Goal: Information Seeking & Learning: Understand process/instructions

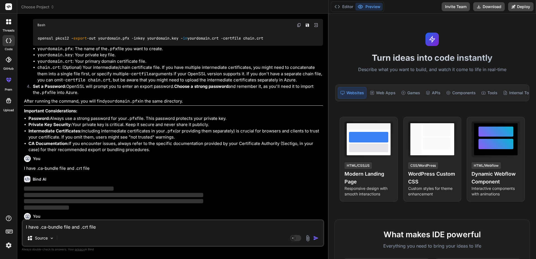
scroll to position [461, 0]
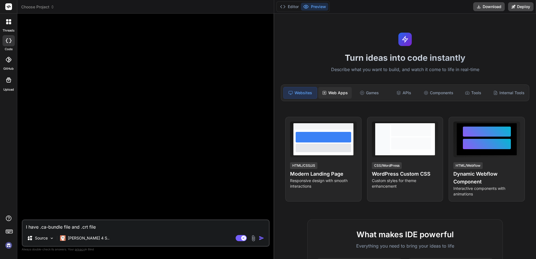
type textarea "x"
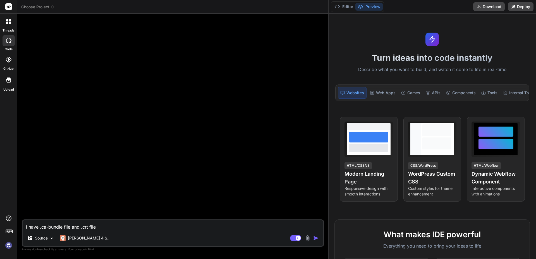
drag, startPoint x: 188, startPoint y: 88, endPoint x: 444, endPoint y: 85, distance: 256.4
click at [454, 87] on div "Choose Project Created with Pixso. Bind AI Web Search Created with Pixso. Code …" at bounding box center [276, 129] width 518 height 259
click at [6, 7] on rect at bounding box center [8, 6] width 7 height 7
click at [10, 7] on rect at bounding box center [8, 6] width 7 height 7
click at [7, 231] on icon at bounding box center [9, 231] width 8 height 8
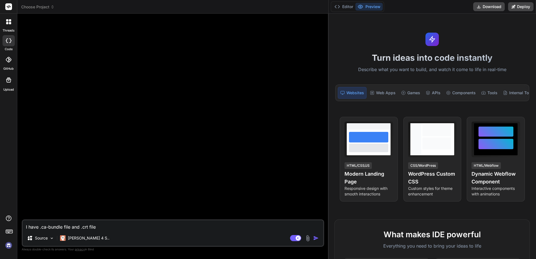
click at [13, 230] on div at bounding box center [8, 232] width 17 height 35
click at [11, 230] on rect at bounding box center [9, 231] width 6 height 3
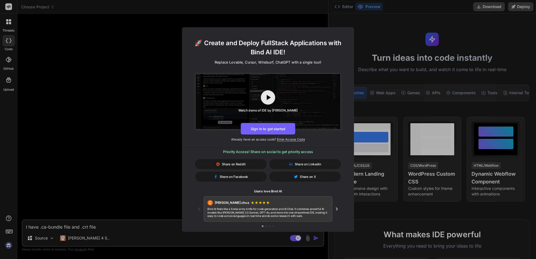
click at [11, 230] on div "🚀 Create and Deploy FullStack Applications with Bind AI IDE! Replace Lovable, C…" at bounding box center [268, 129] width 536 height 259
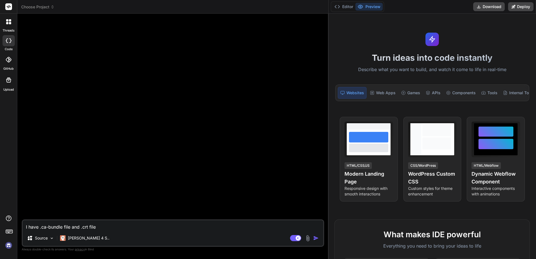
click at [11, 230] on rect at bounding box center [9, 231] width 6 height 3
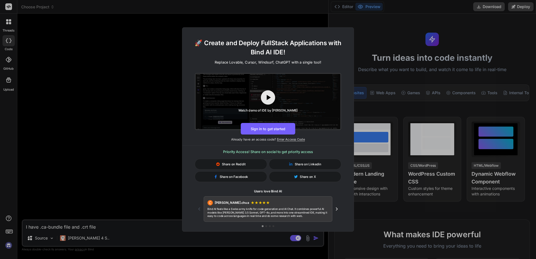
click at [8, 218] on div "🚀 Create and Deploy FullStack Applications with Bind AI IDE! Replace Lovable, C…" at bounding box center [268, 129] width 536 height 259
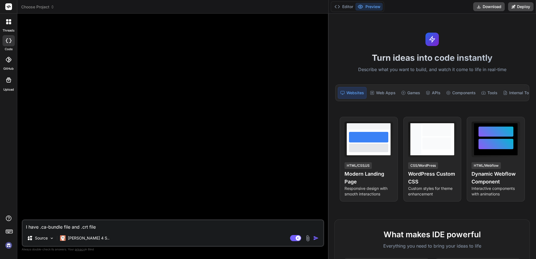
click at [78, 176] on div at bounding box center [173, 118] width 301 height 201
click at [9, 20] on icon at bounding box center [10, 20] width 2 height 2
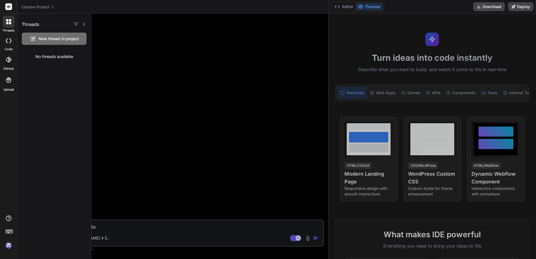
click at [47, 59] on div "No threads available" at bounding box center [54, 56] width 74 height 15
click at [161, 65] on div at bounding box center [313, 136] width 444 height 245
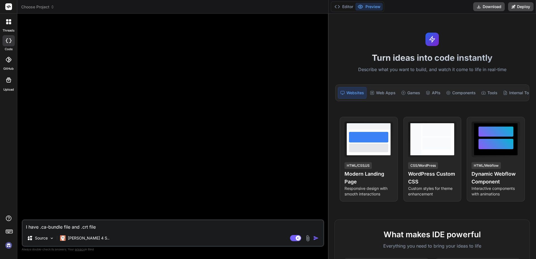
click at [102, 226] on textarea "I have .ca-bundle file and .crt file" at bounding box center [173, 225] width 300 height 10
click at [105, 225] on textarea "I have .ca-bundle file and .crt file" at bounding box center [173, 225] width 300 height 10
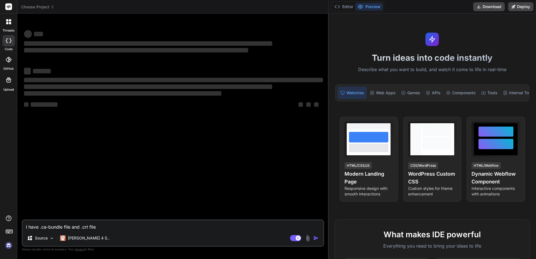
drag, startPoint x: 188, startPoint y: 132, endPoint x: 535, endPoint y: 128, distance: 347.0
click at [535, 128] on div "Choose Project Created with Pixso. Bind AI Web Search Created with Pixso. Code …" at bounding box center [276, 129] width 518 height 259
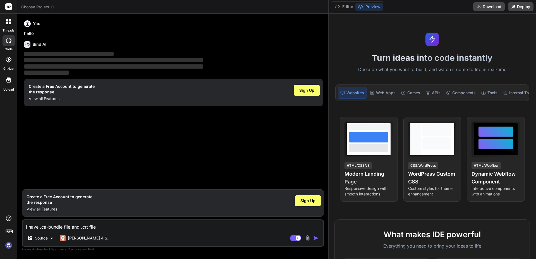
click at [306, 199] on span "Sign Up" at bounding box center [307, 201] width 15 height 6
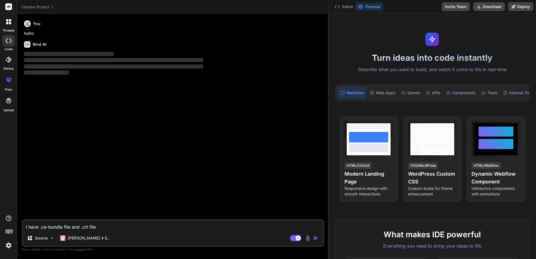
type textarea "x"
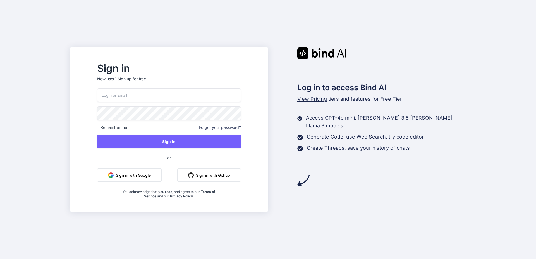
click at [146, 77] on div "Sign up for free" at bounding box center [131, 79] width 28 height 6
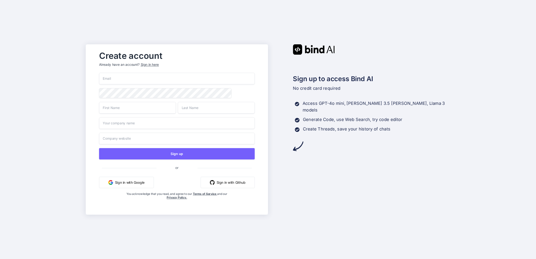
click at [130, 79] on input "email" at bounding box center [177, 79] width 156 height 12
paste input "[EMAIL_ADDRESS][DOMAIN_NAME]"
type input "[EMAIL_ADDRESS][DOMAIN_NAME]"
type input "Temp"
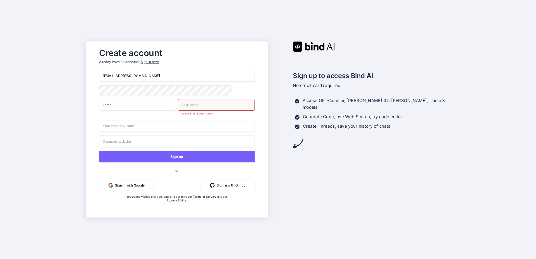
click at [179, 105] on input "text" at bounding box center [216, 105] width 77 height 12
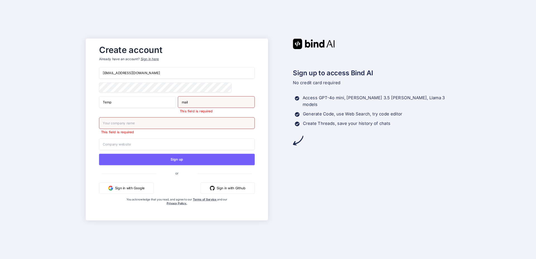
type input "mail"
click at [108, 122] on input "text" at bounding box center [177, 123] width 156 height 12
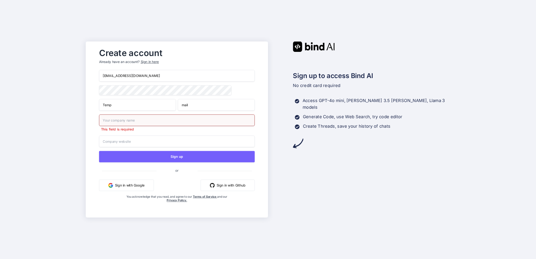
type input "WInterfell"
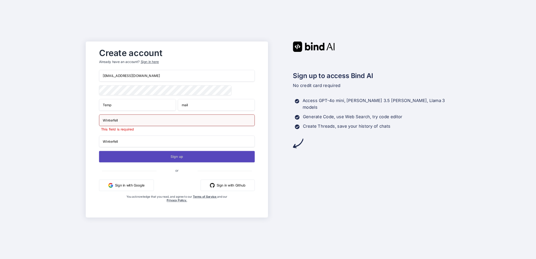
click at [159, 158] on button "Sign up" at bounding box center [177, 156] width 156 height 11
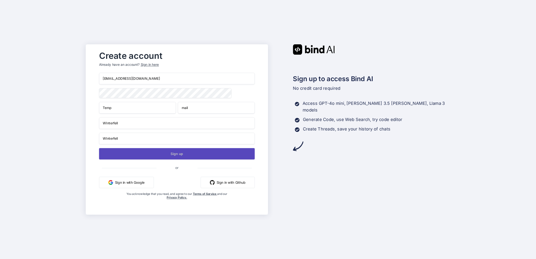
click at [172, 153] on button "Sign up" at bounding box center [177, 153] width 156 height 11
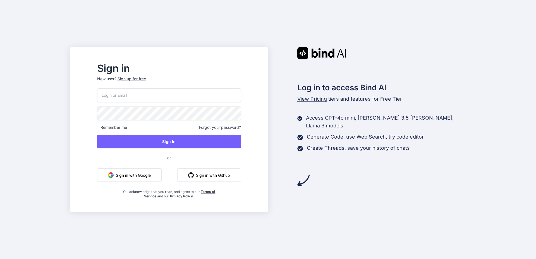
click at [132, 95] on input "email" at bounding box center [169, 95] width 144 height 14
click at [123, 96] on input "email" at bounding box center [169, 95] width 144 height 14
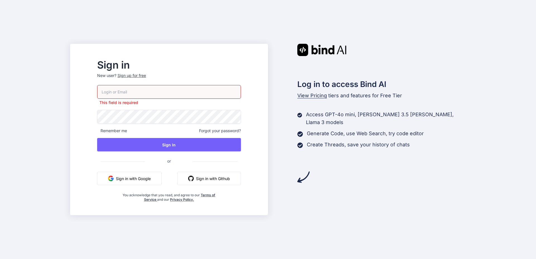
paste input "[EMAIL_ADDRESS][DOMAIN_NAME]"
type input "[EMAIL_ADDRESS][DOMAIN_NAME]"
click at [131, 121] on div "[EMAIL_ADDRESS][DOMAIN_NAME] This field is required Remember me Forgot your pas…" at bounding box center [169, 143] width 144 height 117
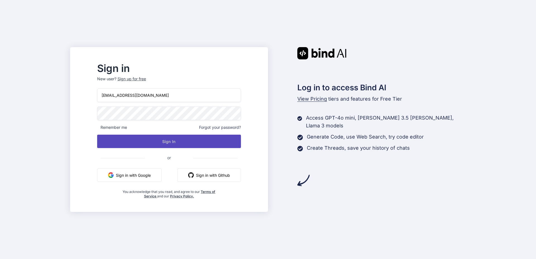
click at [231, 145] on button "Sign In" at bounding box center [169, 141] width 144 height 13
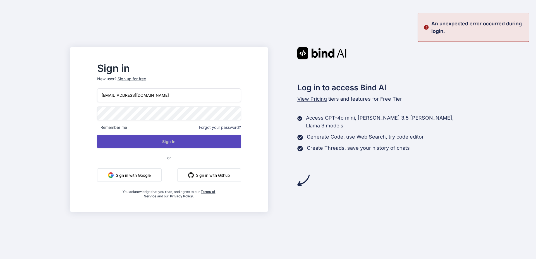
click at [171, 142] on button "Sign In" at bounding box center [169, 141] width 144 height 13
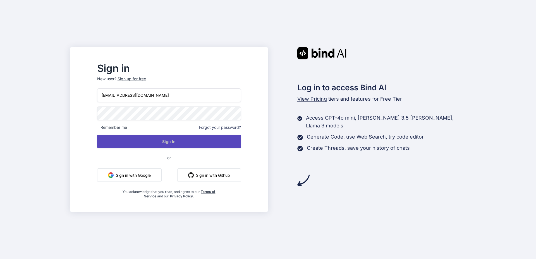
click at [175, 141] on button "Sign In" at bounding box center [169, 141] width 144 height 13
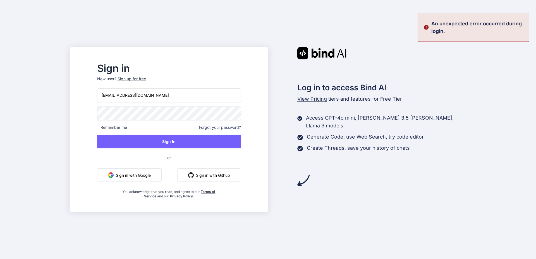
click at [97, 120] on div "Sign in New user? Sign up for free nihek45516@noidem.com Remember me Forgot you…" at bounding box center [268, 129] width 536 height 259
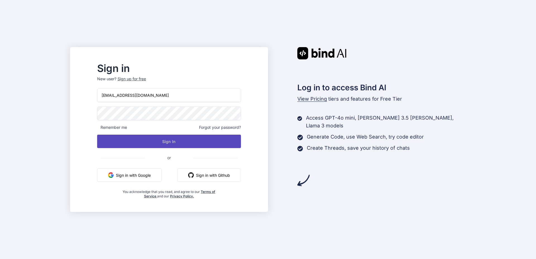
click at [122, 142] on button "Sign In" at bounding box center [169, 141] width 144 height 13
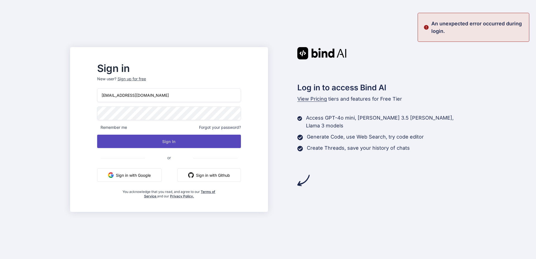
click at [129, 141] on button "Sign In" at bounding box center [169, 141] width 144 height 13
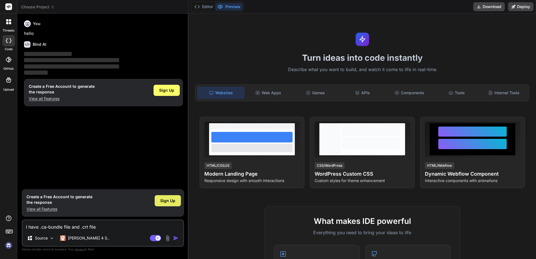
click at [168, 199] on span "Sign Up" at bounding box center [167, 201] width 15 height 6
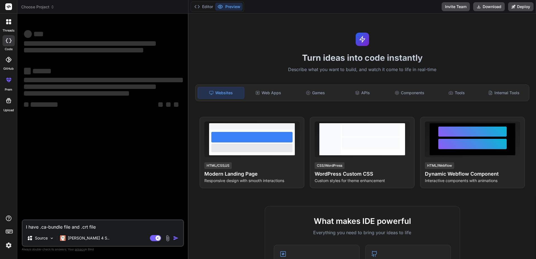
click at [189, 114] on div "Turn ideas into code instantly Describe what you want to build, and watch it co…" at bounding box center [361, 136] width 347 height 245
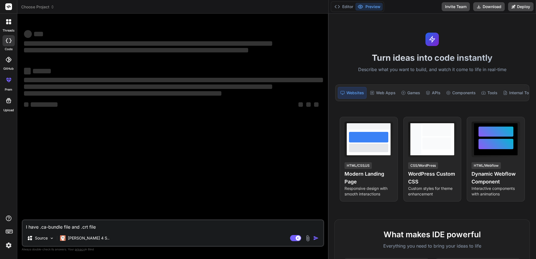
drag, startPoint x: 188, startPoint y: 114, endPoint x: 535, endPoint y: 103, distance: 347.2
click at [535, 103] on div "Choose Project Created with Pixso. Bind AI Web Search Created with Pixso. Code …" at bounding box center [276, 129] width 518 height 259
click at [9, 26] on div at bounding box center [9, 22] width 12 height 12
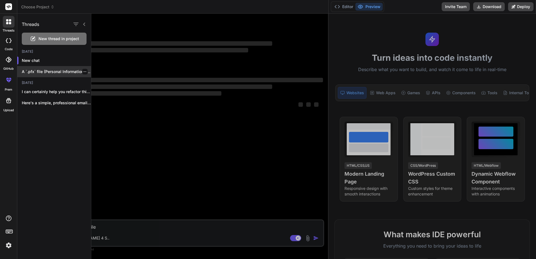
click at [69, 71] on p "A `.pfx` file (Personal Information Exchange) is..." at bounding box center [56, 72] width 69 height 6
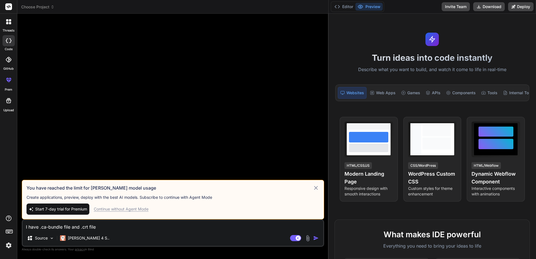
click at [122, 210] on div "Continue without Agent Mode" at bounding box center [121, 209] width 55 height 6
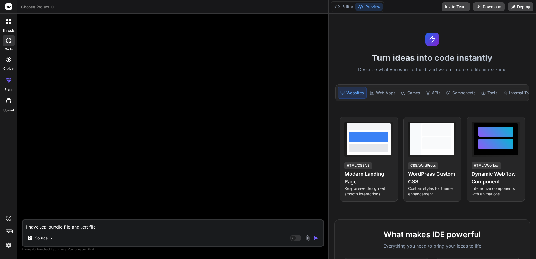
click at [132, 150] on div at bounding box center [173, 118] width 301 height 201
click at [6, 21] on icon at bounding box center [7, 20] width 2 height 2
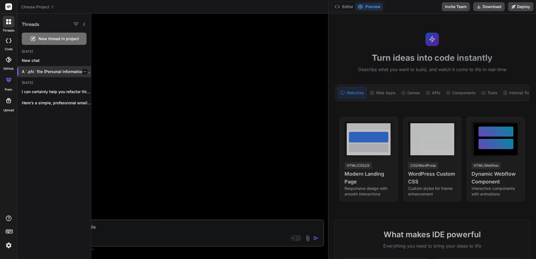
click at [52, 70] on p "A `.pfx` file (Personal Information Exchange) is..." at bounding box center [56, 72] width 69 height 6
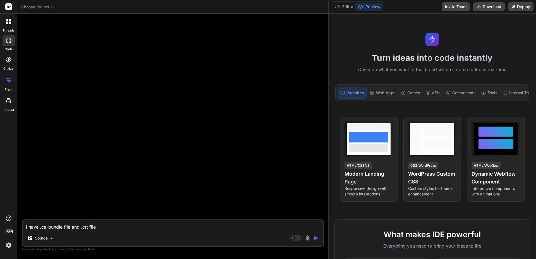
click at [105, 223] on textarea "I have .ca-bundle file and .crt file" at bounding box center [173, 225] width 300 height 10
type textarea "x"
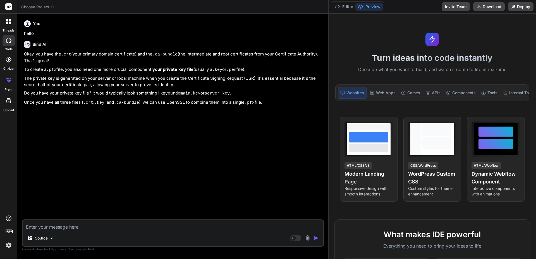
click at [7, 24] on icon at bounding box center [7, 23] width 2 height 2
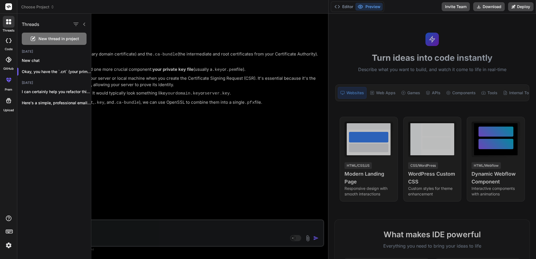
click at [7, 24] on icon at bounding box center [7, 23] width 2 height 2
click at [200, 69] on div at bounding box center [313, 136] width 444 height 245
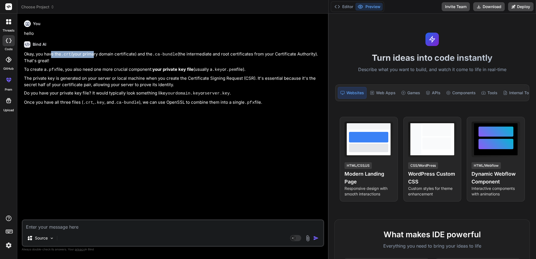
drag, startPoint x: 68, startPoint y: 55, endPoint x: 123, endPoint y: 57, distance: 55.5
click at [97, 56] on p "Okay, you have the .crt (your primary domain certificate) and the .ca-bundle (t…" at bounding box center [173, 57] width 299 height 13
drag, startPoint x: 143, startPoint y: 57, endPoint x: 172, endPoint y: 62, distance: 30.0
click at [144, 57] on p "Okay, you have the .crt (your primary domain certificate) and the .ca-bundle (t…" at bounding box center [173, 57] width 299 height 13
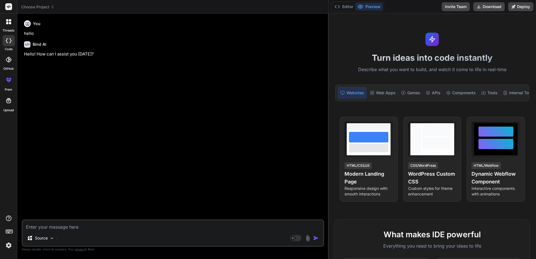
click at [8, 23] on icon at bounding box center [7, 23] width 2 height 2
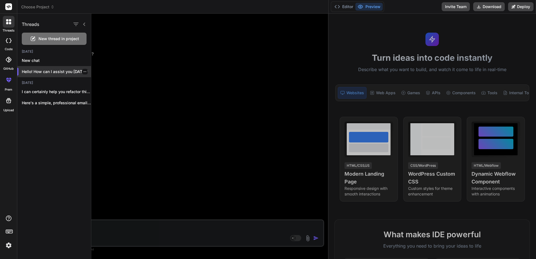
click at [47, 68] on div "Hello! How can I assist you today?" at bounding box center [54, 71] width 74 height 11
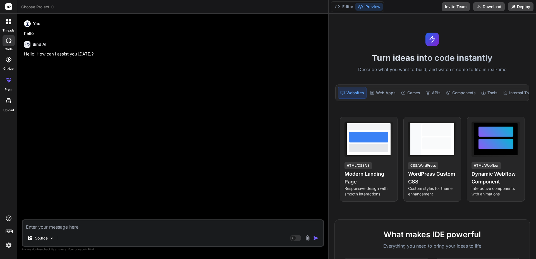
click at [49, 223] on textarea at bounding box center [173, 225] width 300 height 10
click at [8, 28] on div "threads" at bounding box center [8, 23] width 17 height 19
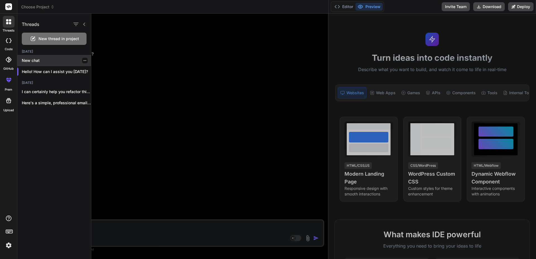
click at [45, 60] on p "New chat" at bounding box center [56, 61] width 69 height 6
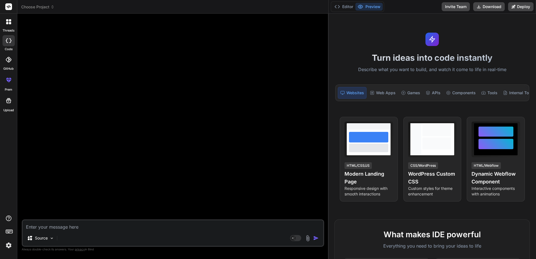
scroll to position [5, 0]
click at [7, 24] on icon at bounding box center [7, 23] width 2 height 2
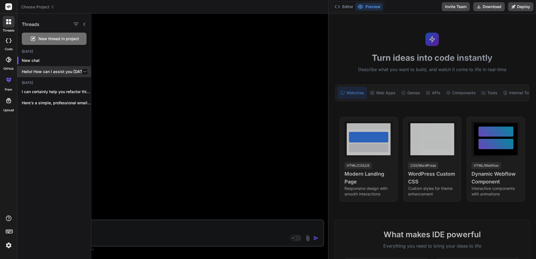
click at [48, 72] on p "Hello! How can I assist you today?" at bounding box center [56, 72] width 69 height 6
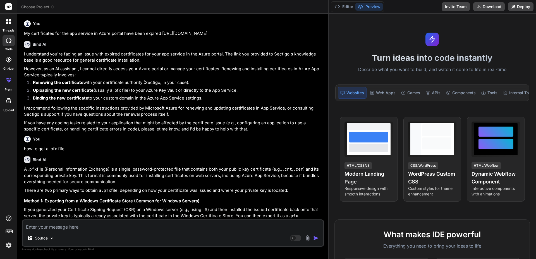
type textarea "x"
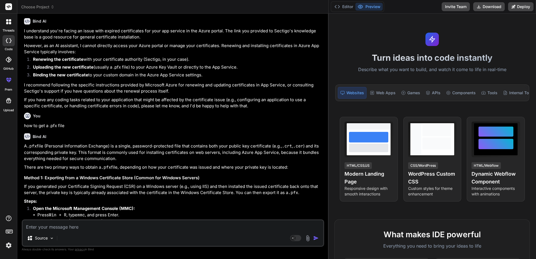
scroll to position [26, 0]
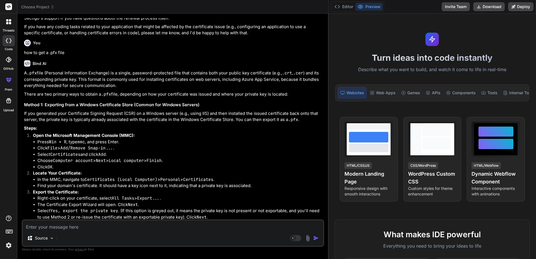
click at [6, 24] on div at bounding box center [9, 22] width 12 height 12
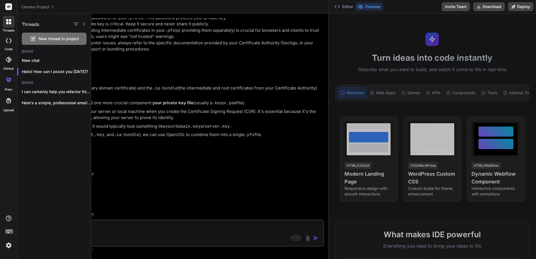
scroll to position [568, 0]
click at [201, 118] on div at bounding box center [313, 136] width 444 height 245
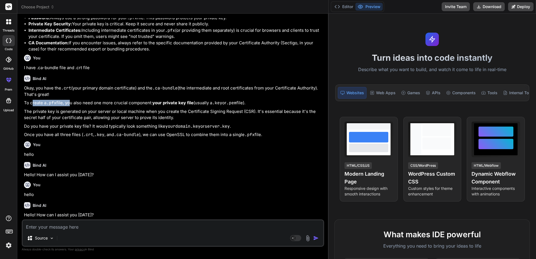
drag, startPoint x: 34, startPoint y: 101, endPoint x: 75, endPoint y: 102, distance: 40.5
click at [70, 101] on p "To create a .pfx file, you also need one more crucial component: your private k…" at bounding box center [173, 103] width 299 height 6
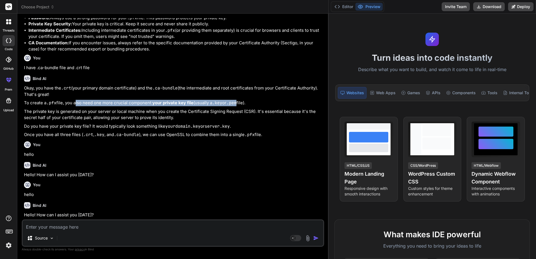
drag, startPoint x: 75, startPoint y: 102, endPoint x: 243, endPoint y: 102, distance: 168.2
click at [243, 102] on p "To create a .pfx file, you also need one more crucial component: your private k…" at bounding box center [173, 103] width 299 height 6
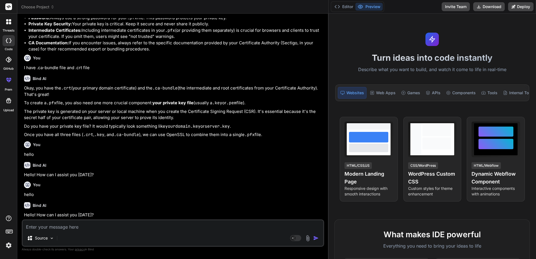
click at [244, 102] on p "To create a .pfx file, you also need one more crucial component: your private k…" at bounding box center [173, 103] width 299 height 6
drag, startPoint x: 30, startPoint y: 112, endPoint x: 85, endPoint y: 112, distance: 54.7
click at [73, 111] on p "The private key is generated on your server or local machine when you create th…" at bounding box center [173, 115] width 299 height 13
click at [91, 112] on p "The private key is generated on your server or local machine when you create th…" at bounding box center [173, 115] width 299 height 13
click at [56, 228] on textarea at bounding box center [173, 225] width 300 height 10
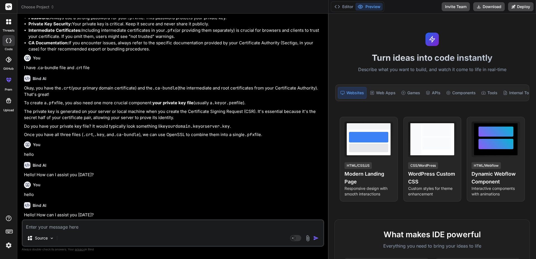
type textarea "H"
type textarea "x"
type textarea "Ho"
type textarea "x"
type textarea "How"
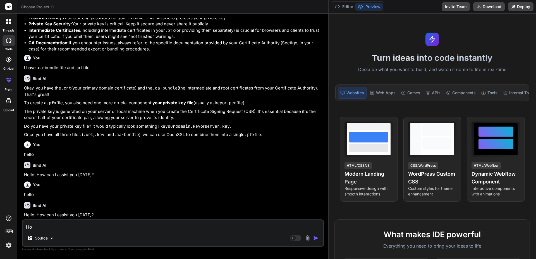
type textarea "x"
type textarea "How"
type textarea "x"
type textarea "How d"
type textarea "x"
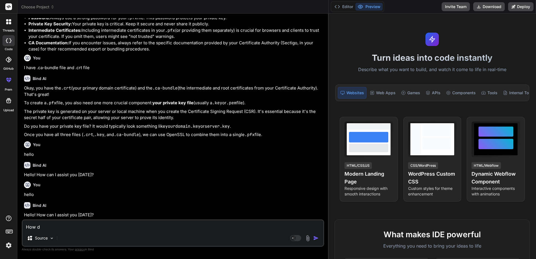
type textarea "How do"
type textarea "x"
type textarea "How do"
type textarea "x"
type textarea "How do i"
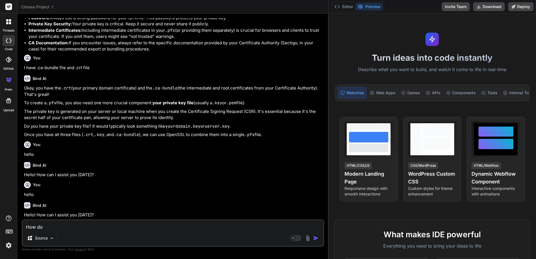
type textarea "x"
type textarea "How do i"
type textarea "x"
type textarea "How do i g"
type textarea "x"
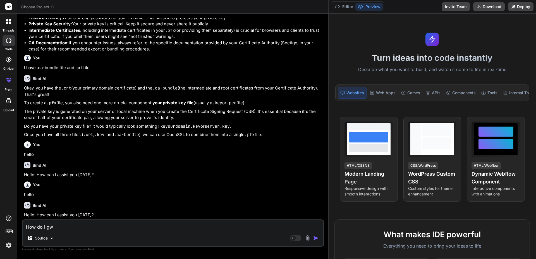
type textarea "How do i gwe"
type textarea "x"
type textarea "How do i gwet"
type textarea "x"
type textarea "How do i gwet"
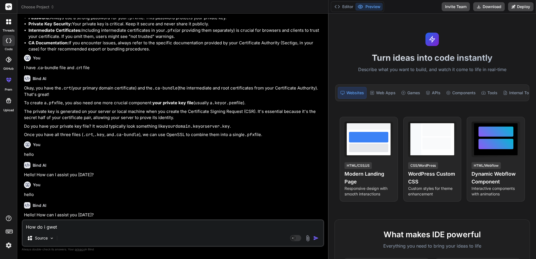
type textarea "x"
type textarea "How do i gwet"
type textarea "x"
type textarea "How do i gwe"
type textarea "x"
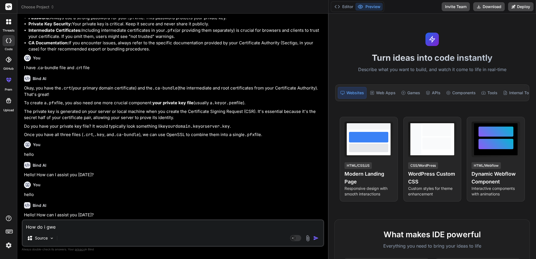
type textarea "How do i gw"
type textarea "x"
type textarea "How do i g"
type textarea "x"
type textarea "How do i ge"
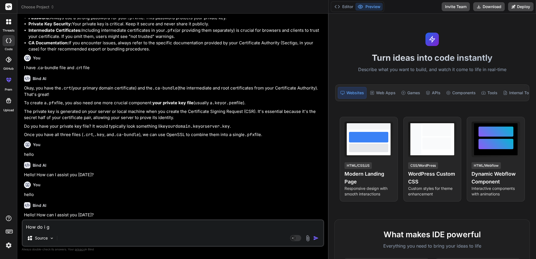
type textarea "x"
type textarea "How do i get"
type textarea "x"
type textarea "How do i get"
type textarea "x"
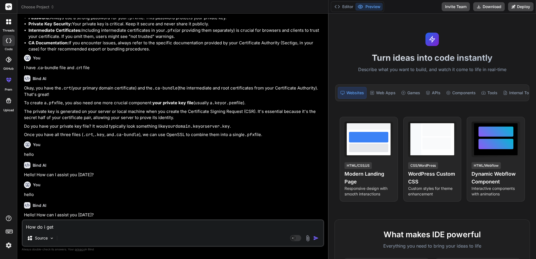
type textarea "How do i get t"
type textarea "x"
type textarea "How do i get th"
type textarea "x"
type textarea "How do i get the"
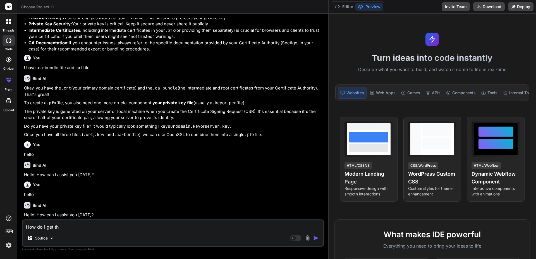
type textarea "x"
type textarea "How do i get the"
type textarea "x"
type textarea "How do i get the p"
type textarea "x"
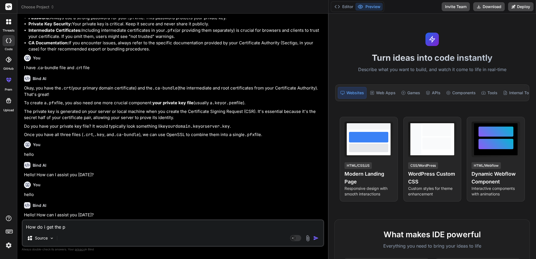
type textarea "How do i get the pr"
type textarea "x"
type textarea "How do i get the pre"
type textarea "x"
type textarea "How do i get the pr"
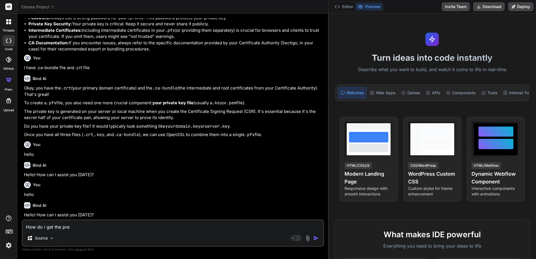
type textarea "x"
type textarea "How do i get the pri9"
type textarea "x"
type textarea "How do i get the pri9v"
type textarea "x"
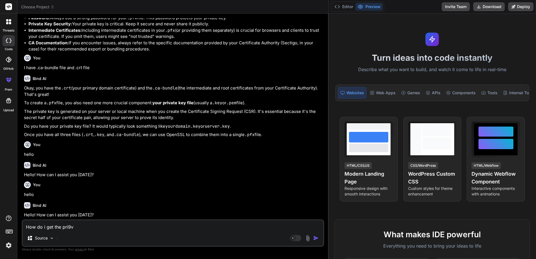
type textarea "How do i get the pri9va"
type textarea "x"
type textarea "How do i get the pri9vat"
type textarea "x"
type textarea "How do i get the pri9vate"
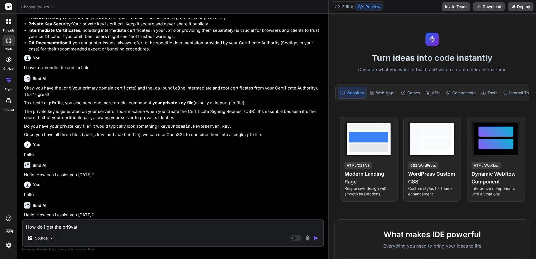
type textarea "x"
type textarea "How do i get the pri9vate"
type textarea "x"
type textarea "How do i get the pri9vate"
type textarea "x"
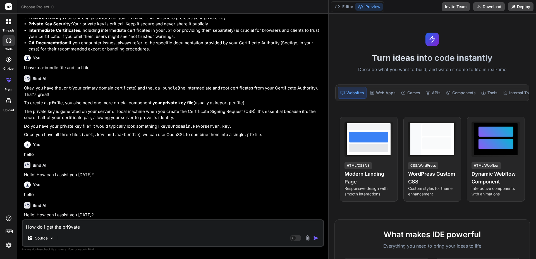
type textarea "How do i get the pri9vat"
type textarea "x"
type textarea "How do i get the pri9va"
type textarea "x"
type textarea "How do i get the pri9v"
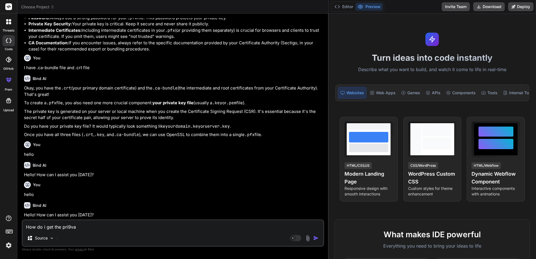
type textarea "x"
type textarea "How do i get the pri9"
type textarea "x"
type textarea "How do i get the pri"
type textarea "x"
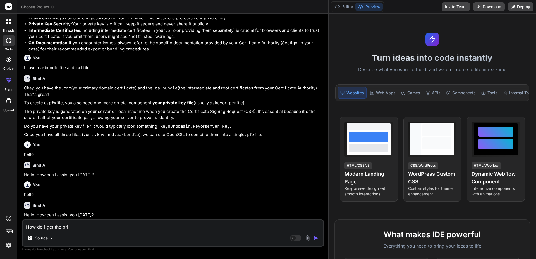
type textarea "How do i get the priv"
type textarea "x"
type textarea "How do i get the priva"
type textarea "x"
type textarea "How do i get the priv"
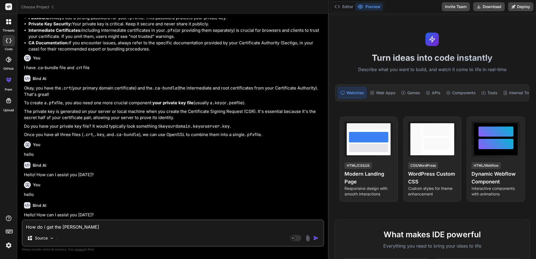
type textarea "x"
type textarea "How do i get the pri"
type textarea "x"
type textarea "How do i get the pr"
type textarea "x"
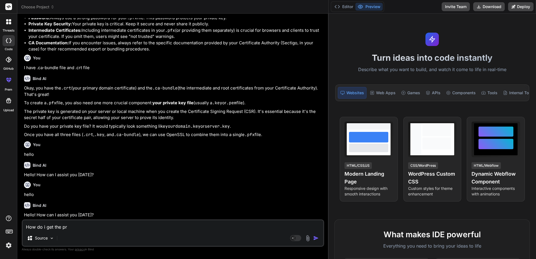
type textarea "How do i get the p"
type textarea "x"
type textarea "How do i get the"
type textarea "x"
type textarea "How do i get the p"
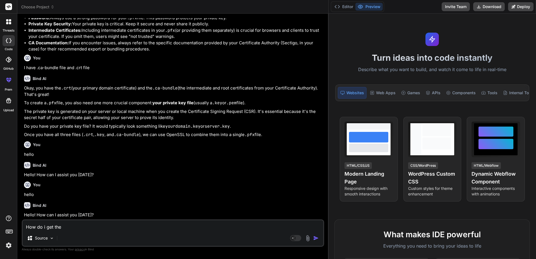
type textarea "x"
type textarea "How do i get the pr"
type textarea "x"
type textarea "How do i get the pri"
type textarea "x"
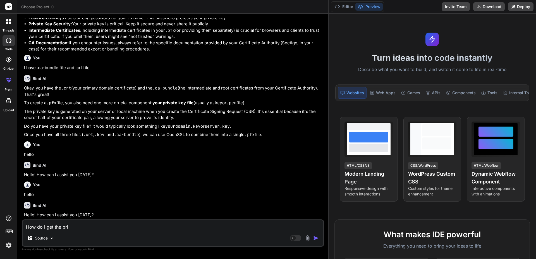
type textarea "How do i get the priv"
type textarea "x"
type textarea "How do i get the priva"
type textarea "x"
type textarea "How do i get the privat"
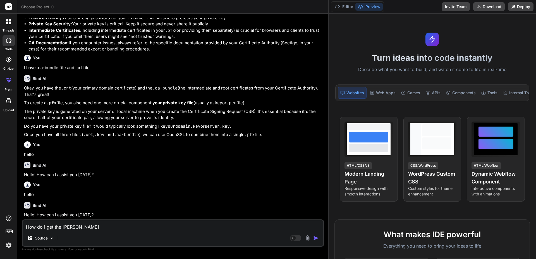
type textarea "x"
type textarea "How do i get the private"
type textarea "x"
type textarea "How do i get the private"
type textarea "x"
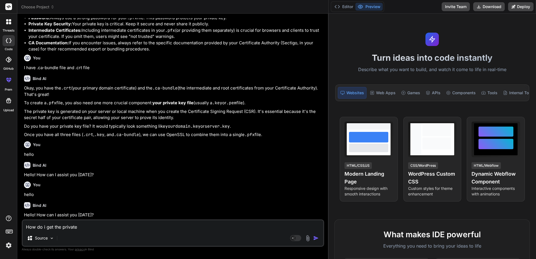
type textarea "How do i get the private p"
type textarea "x"
type textarea "How do i get the private pr"
type textarea "x"
type textarea "How do i get the private pro"
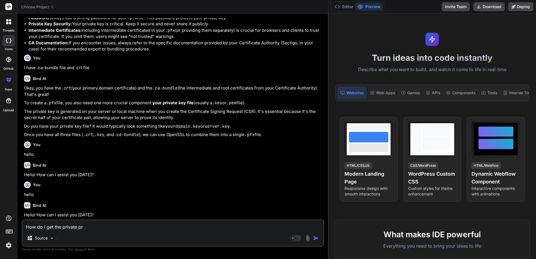
type textarea "x"
type textarea "How do i get the private prod"
type textarea "x"
type textarea "How do i get the private produ"
type textarea "x"
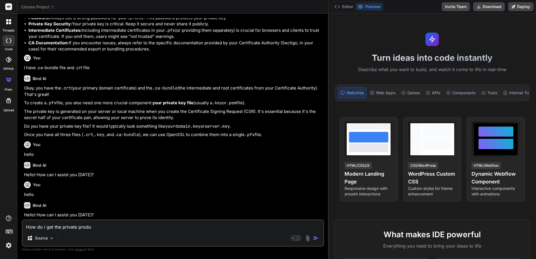
type textarea "How do i get the private produc"
type textarea "x"
type textarea "How do i get the private product"
type textarea "x"
type textarea "How do i get the private product"
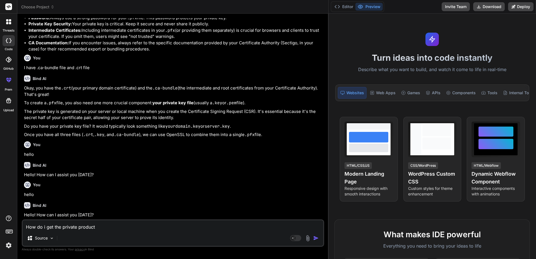
type textarea "x"
type textarea "How do i get the private product k"
type textarea "x"
type textarea "How do i get the private product ke"
type textarea "x"
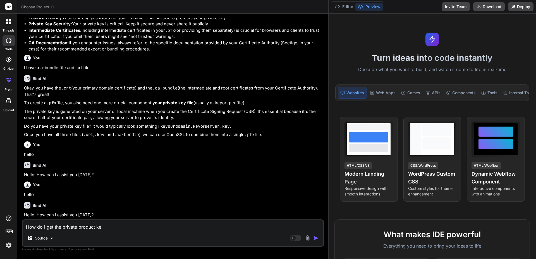
type textarea "How do i get the private product ket"
type textarea "x"
type textarea "How do i get the private product ket"
type textarea "x"
type textarea "How do i get the private product ket"
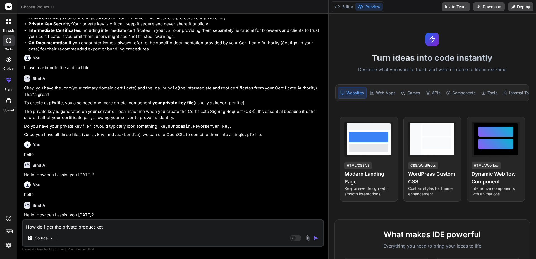
type textarea "x"
type textarea "How do i get the private product ke"
type textarea "x"
type textarea "How do i get the private product key"
type textarea "x"
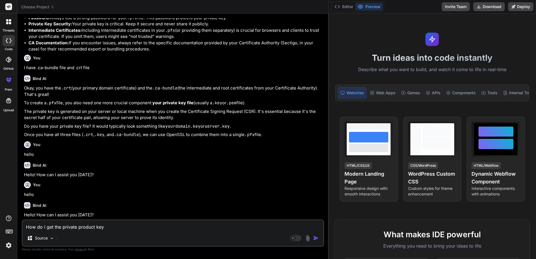
type textarea "How do i get the private product key"
type textarea "x"
type textarea "How do i get the private product key f"
type textarea "x"
type textarea "How do i get the private product key fi"
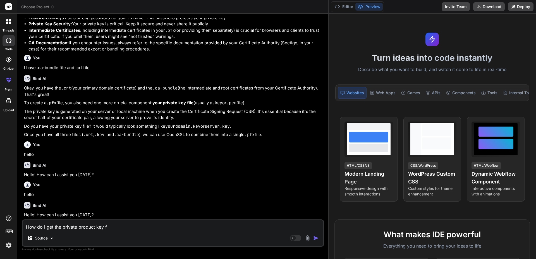
type textarea "x"
type textarea "How do i get the private product key fil"
type textarea "x"
type textarea "How do i get the private product key file"
type textarea "x"
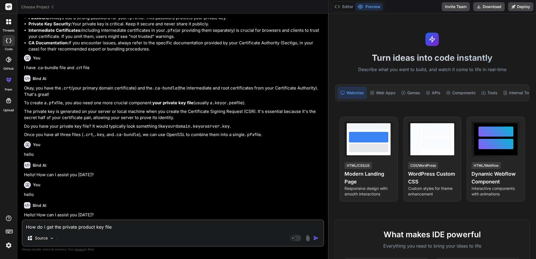
type textarea "How do i get the private product key file"
type textarea "x"
type textarea "How do i get the private product key file ("
type textarea "x"
type textarea "How do i get the private product key file (."
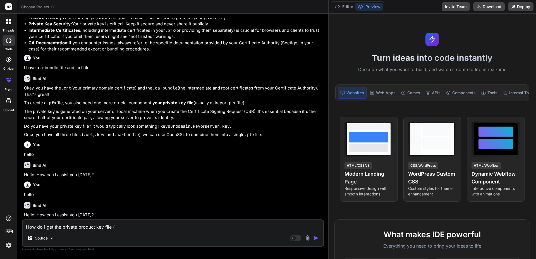
type textarea "x"
type textarea "How do i get the private product key file (.k"
type textarea "x"
type textarea "How do i get the private product key file (.ke"
type textarea "x"
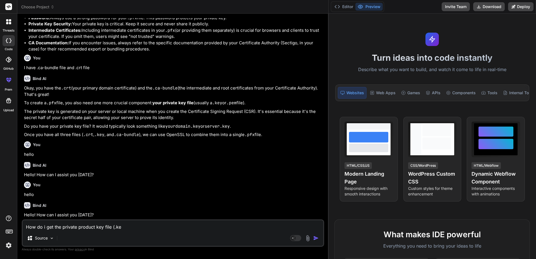
type textarea "How do i get the private product key file (.key"
type textarea "x"
type textarea "How do i get the private product key file (.key/"
type textarea "x"
type textarea "How do i get the private product key file (.key/."
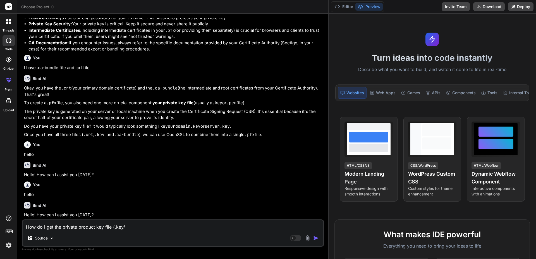
type textarea "x"
type textarea "How do i get the private product key file (.key/.p"
type textarea "x"
type textarea "How do i get the private product key file (.key/.pe"
type textarea "x"
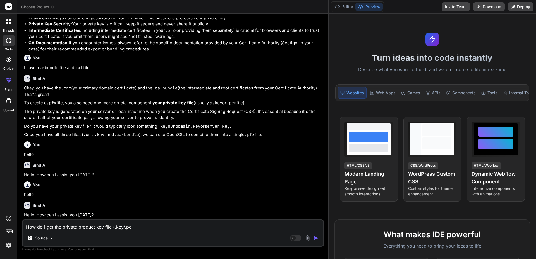
type textarea "How do i get the private product key file (.key/.pem"
type textarea "x"
type textarea "How do i get the private product key file (.key/.pem)"
type textarea "x"
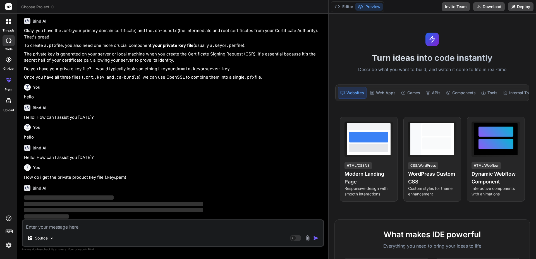
scroll to position [626, 0]
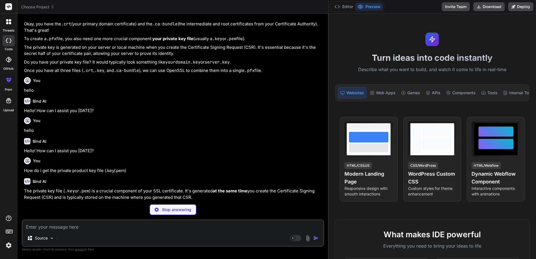
type textarea "x"
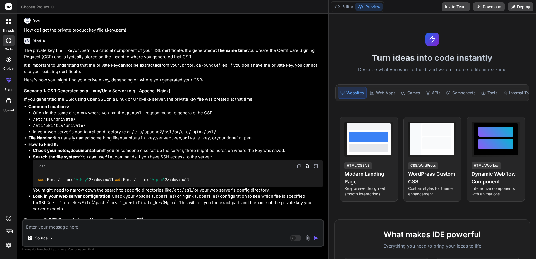
scroll to position [765, 0]
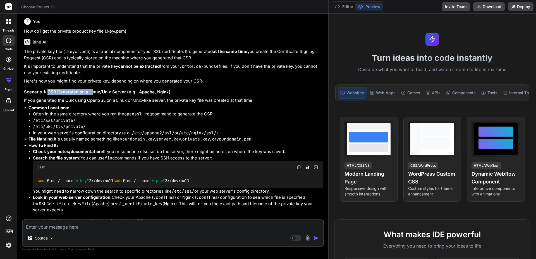
drag, startPoint x: 51, startPoint y: 97, endPoint x: 91, endPoint y: 97, distance: 40.7
click at [91, 95] on h3 "Scenario 1: CSR Generated on a Linux/Unix Server (e.g., Apache, Nginx)" at bounding box center [173, 92] width 299 height 6
click at [93, 95] on h3 "Scenario 1: CSR Generated on a Linux/Unix Server (e.g., Apache, Nginx)" at bounding box center [173, 92] width 299 height 6
drag, startPoint x: 84, startPoint y: 98, endPoint x: 116, endPoint y: 99, distance: 32.6
click at [116, 95] on h3 "Scenario 1: CSR Generated on a Linux/Unix Server (e.g., Apache, Nginx)" at bounding box center [173, 92] width 299 height 6
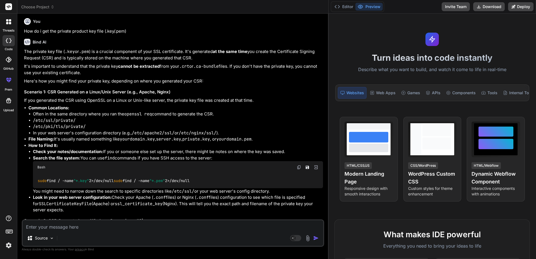
click at [133, 95] on h3 "Scenario 1: CSR Generated on a Linux/Unix Server (e.g., Apache, Nginx)" at bounding box center [173, 92] width 299 height 6
drag, startPoint x: 151, startPoint y: 99, endPoint x: 156, endPoint y: 99, distance: 5.3
click at [156, 95] on h3 "Scenario 1: CSR Generated on a Linux/Unix Server (e.g., Apache, Nginx)" at bounding box center [173, 92] width 299 height 6
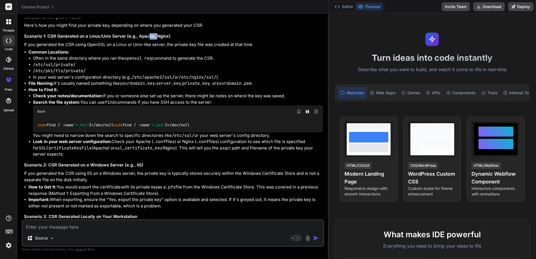
scroll to position [849, 0]
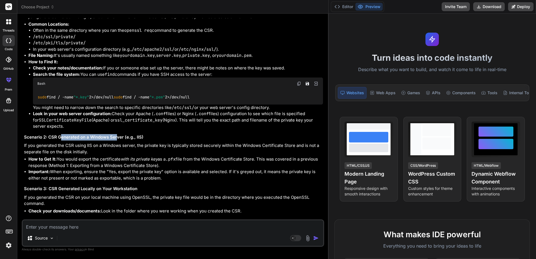
drag, startPoint x: 60, startPoint y: 152, endPoint x: 122, endPoint y: 150, distance: 61.7
click at [118, 141] on h3 "Scenario 2: CSR Generated on a Windows Server (e.g., IIS)" at bounding box center [173, 137] width 299 height 6
click at [124, 141] on h3 "Scenario 2: CSR Generated on a Windows Server (e.g., IIS)" at bounding box center [173, 137] width 299 height 6
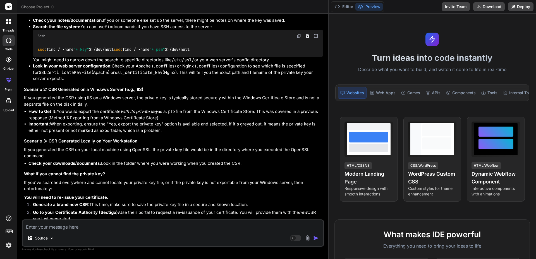
scroll to position [905, 0]
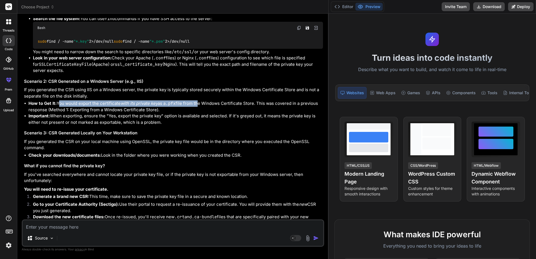
drag, startPoint x: 58, startPoint y: 116, endPoint x: 199, endPoint y: 114, distance: 141.4
click at [199, 113] on li "How to Get It: You would export the certificate with its private key as a .pfx …" at bounding box center [175, 106] width 294 height 13
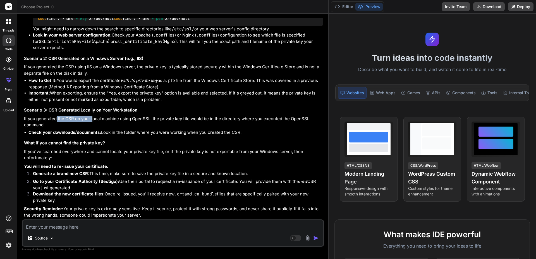
drag, startPoint x: 65, startPoint y: 128, endPoint x: 107, endPoint y: 128, distance: 41.3
click at [94, 128] on p "If you generated the CSR on your local machine using OpenSSL, the private key f…" at bounding box center [173, 122] width 299 height 13
click at [108, 128] on p "If you generated the CSR on your local machine using OpenSSL, the private key f…" at bounding box center [173, 122] width 299 height 13
drag, startPoint x: 105, startPoint y: 127, endPoint x: 165, endPoint y: 127, distance: 60.2
click at [157, 127] on p "If you generated the CSR on your local machine using OpenSSL, the private key f…" at bounding box center [173, 122] width 299 height 13
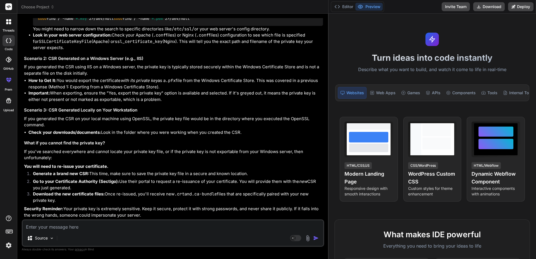
click at [165, 127] on p "If you generated the CSR on your local machine using OpenSSL, the private key f…" at bounding box center [173, 122] width 299 height 13
drag, startPoint x: 167, startPoint y: 127, endPoint x: 218, endPoint y: 128, distance: 51.9
click at [246, 127] on p "If you generated the CSR on your local machine using OpenSSL, the private key f…" at bounding box center [173, 122] width 299 height 13
drag, startPoint x: 99, startPoint y: 167, endPoint x: 107, endPoint y: 168, distance: 8.2
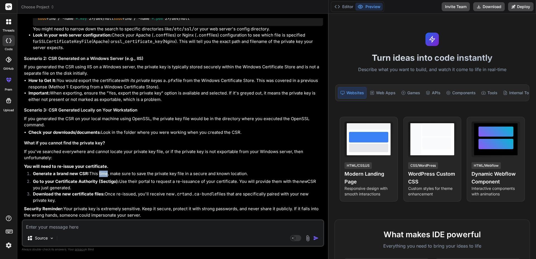
click at [106, 171] on li "Generate a brand new CSR: This time, make sure to save the private key file in …" at bounding box center [175, 175] width 294 height 8
drag, startPoint x: 141, startPoint y: 168, endPoint x: 230, endPoint y: 168, distance: 89.0
click at [230, 171] on li "Generate a brand new CSR: This time, make sure to save the private key file in …" at bounding box center [175, 175] width 294 height 8
drag, startPoint x: 121, startPoint y: 175, endPoint x: 182, endPoint y: 176, distance: 60.8
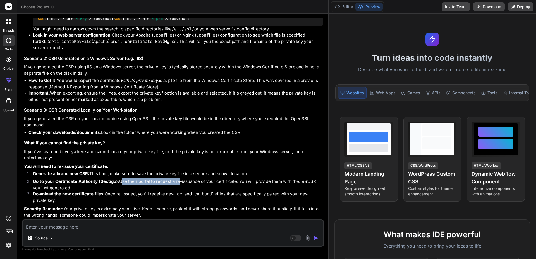
click at [179, 179] on li "Go to your Certificate Authority (Sectigo): Use their portal to request a re-is…" at bounding box center [175, 185] width 294 height 13
drag, startPoint x: 183, startPoint y: 176, endPoint x: 242, endPoint y: 176, distance: 59.4
click at [228, 179] on li "Go to your Certificate Authority (Sectigo): Use their portal to request a re-is…" at bounding box center [175, 185] width 294 height 13
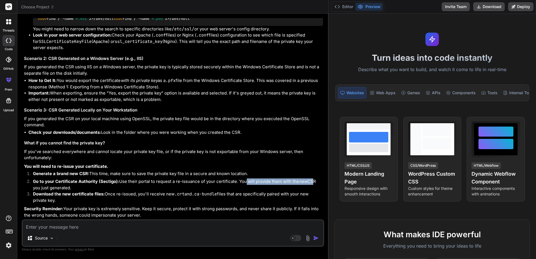
drag, startPoint x: 242, startPoint y: 176, endPoint x: 312, endPoint y: 176, distance: 69.7
click at [312, 179] on li "Go to your Certificate Authority (Sectigo): Use their portal to request a re-is…" at bounding box center [175, 185] width 294 height 13
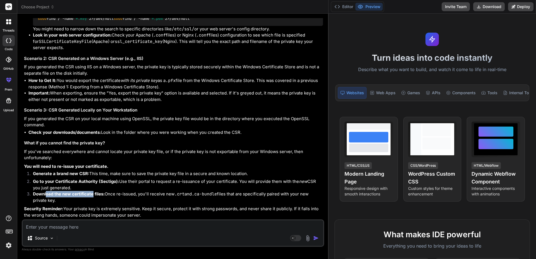
drag, startPoint x: 66, startPoint y: 188, endPoint x: 107, endPoint y: 187, distance: 41.3
click at [93, 191] on strong "Download the new certificate files:" at bounding box center [69, 193] width 72 height 5
drag, startPoint x: 111, startPoint y: 186, endPoint x: 126, endPoint y: 186, distance: 15.3
click at [126, 191] on li "Download the new certificate files: Once re-issued, you'll receive new .crt and…" at bounding box center [175, 197] width 294 height 13
click at [141, 191] on li "Download the new certificate files: Once re-issued, you'll receive new .crt and…" at bounding box center [175, 197] width 294 height 13
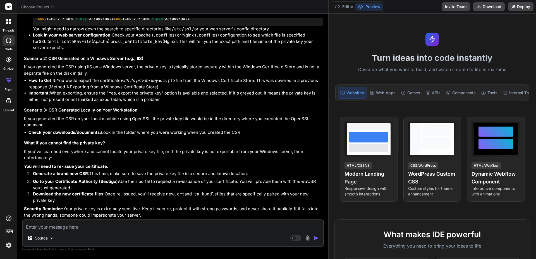
drag, startPoint x: 144, startPoint y: 188, endPoint x: 181, endPoint y: 188, distance: 37.4
click at [176, 191] on li "Download the new certificate files: Once re-issued, you'll receive new .crt and…" at bounding box center [175, 197] width 294 height 13
click at [185, 191] on li "Download the new certificate files: Once re-issued, you'll receive new .crt and…" at bounding box center [175, 197] width 294 height 13
drag, startPoint x: 188, startPoint y: 189, endPoint x: 220, endPoint y: 189, distance: 32.4
click at [215, 191] on li "Download the new certificate files: Once re-issued, you'll receive new .crt and…" at bounding box center [175, 197] width 294 height 13
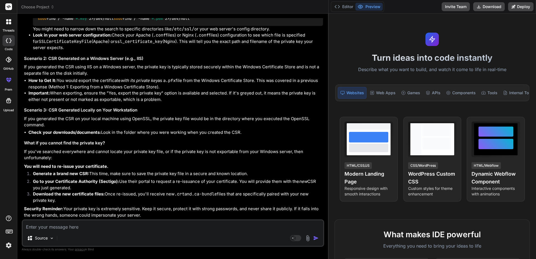
click at [228, 191] on li "Download the new certificate files: Once re-issued, you'll receive new .crt and…" at bounding box center [175, 197] width 294 height 13
drag, startPoint x: 228, startPoint y: 189, endPoint x: 286, endPoint y: 187, distance: 57.5
click at [283, 191] on li "Download the new certificate files: Once re-issued, you'll receive new .crt and…" at bounding box center [175, 197] width 294 height 13
click at [296, 191] on li "Download the new certificate files: Once re-issued, you'll receive new .crt and…" at bounding box center [175, 197] width 294 height 13
click at [52, 225] on textarea at bounding box center [173, 225] width 300 height 10
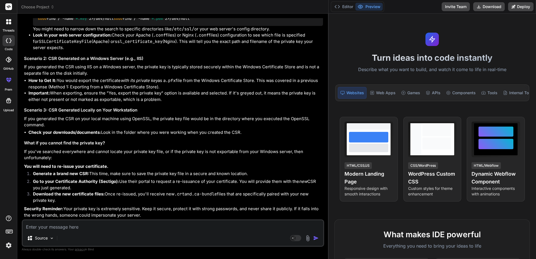
type textarea "I"
type textarea "x"
type textarea "I"
type textarea "x"
type textarea "I h"
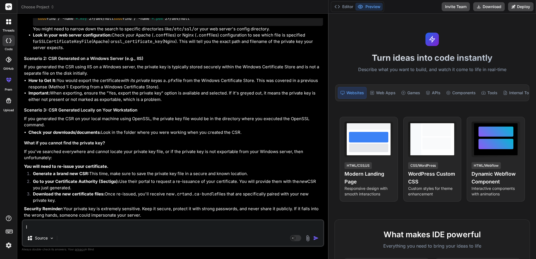
type textarea "x"
type textarea "I ha"
type textarea "x"
type textarea "I hav"
type textarea "x"
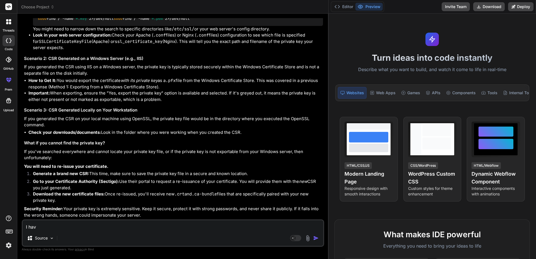
type textarea "I have"
type textarea "x"
type textarea "I have"
type textarea "x"
type textarea "I have t"
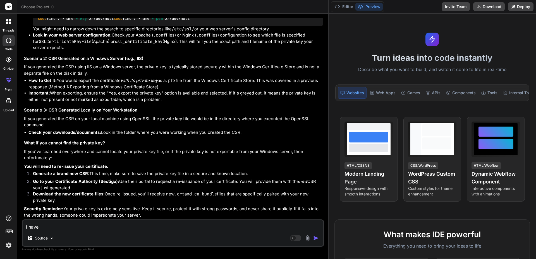
type textarea "x"
type textarea "I have th"
type textarea "x"
type textarea "I have the"
type textarea "x"
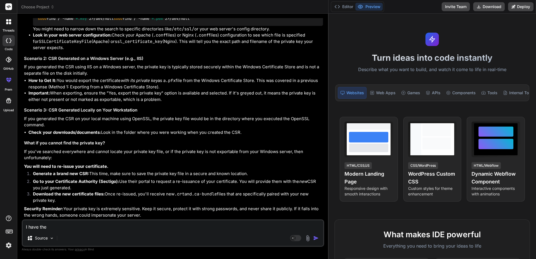
type textarea "I have the"
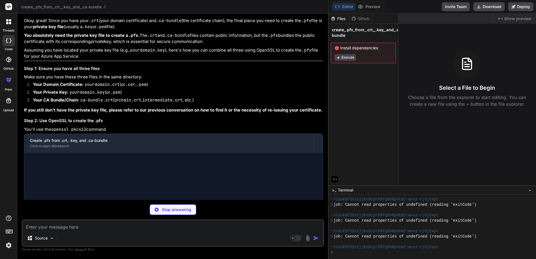
scroll to position [1168, 0]
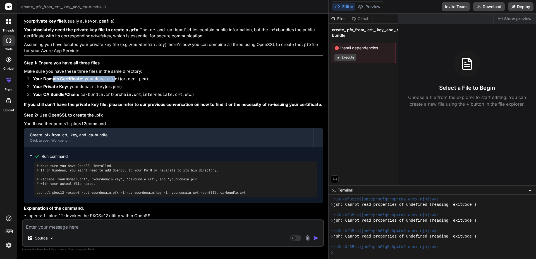
drag, startPoint x: 58, startPoint y: 100, endPoint x: 124, endPoint y: 100, distance: 66.4
click at [122, 84] on li "Your Domain Certificate: yourdomain.crt (or .cer , .pem )" at bounding box center [175, 80] width 294 height 8
click at [126, 84] on li "Your Domain Certificate: yourdomain.crt (or .cer , .pem )" at bounding box center [175, 80] width 294 height 8
drag, startPoint x: 70, startPoint y: 109, endPoint x: 118, endPoint y: 108, distance: 47.7
click at [117, 91] on li "Your Private Key: yourdomain.key (or .pem )" at bounding box center [175, 88] width 294 height 8
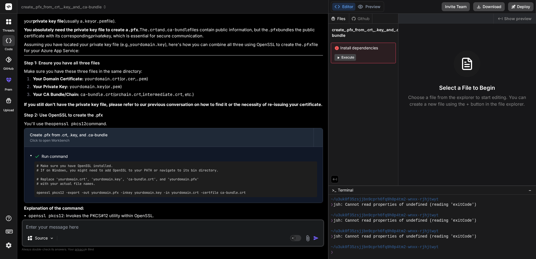
click at [119, 91] on li "Your Private Key: yourdomain.key (or .pem )" at bounding box center [175, 88] width 294 height 8
drag, startPoint x: 82, startPoint y: 113, endPoint x: 194, endPoint y: 111, distance: 111.3
click at [192, 99] on li "Your CA Bundle/Chain: ca-bundle.crt (or chain.crt , intermediate.crt , etc.)" at bounding box center [175, 95] width 294 height 8
click at [194, 99] on li "Your CA Bundle/Chain: ca-bundle.crt (or chain.crt , intermediate.crt , etc.)" at bounding box center [175, 95] width 294 height 8
click at [160, 97] on code "intermediate.crt" at bounding box center [162, 95] width 40 height 6
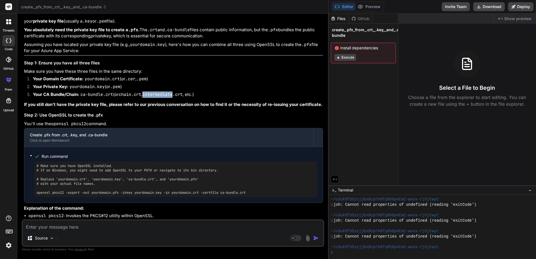
click at [160, 97] on code "intermediate.crt" at bounding box center [162, 95] width 40 height 6
click at [162, 97] on code "intermediate.crt" at bounding box center [162, 95] width 40 height 6
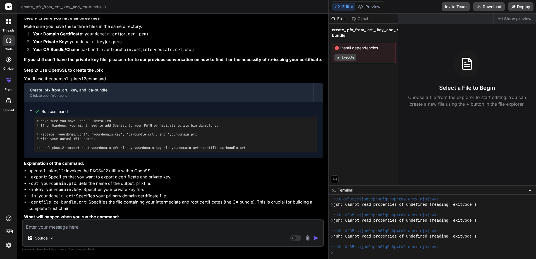
scroll to position [1224, 0]
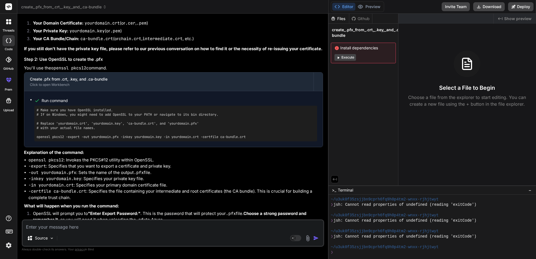
click at [68, 229] on textarea at bounding box center [173, 225] width 300 height 10
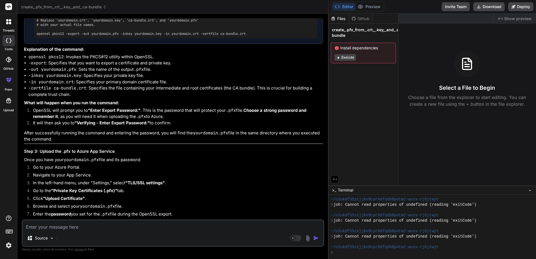
scroll to position [1317, 0]
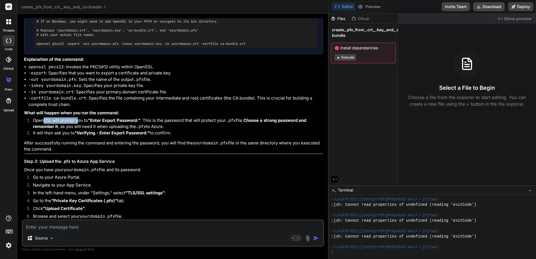
drag, startPoint x: 43, startPoint y: 139, endPoint x: 81, endPoint y: 139, distance: 37.9
click at [80, 130] on li "OpenSSL will prompt you to "Enter Export Password:" . This is the password that…" at bounding box center [175, 123] width 294 height 13
drag, startPoint x: 90, startPoint y: 139, endPoint x: 95, endPoint y: 140, distance: 4.8
click at [90, 123] on strong ""Enter Export Password:"" at bounding box center [114, 120] width 52 height 5
drag, startPoint x: 95, startPoint y: 140, endPoint x: 146, endPoint y: 140, distance: 51.6
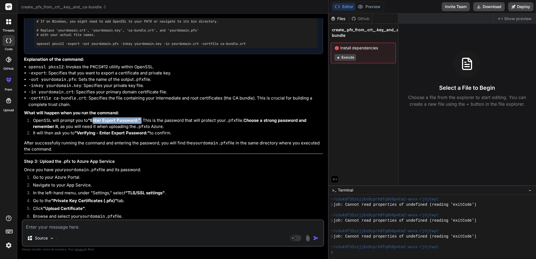
click at [143, 130] on li "OpenSSL will prompt you to "Enter Export Password:" . This is the password that…" at bounding box center [175, 123] width 294 height 13
drag, startPoint x: 155, startPoint y: 140, endPoint x: 159, endPoint y: 140, distance: 4.5
click at [156, 130] on li "OpenSSL will prompt you to "Enter Export Password:" . This is the password that…" at bounding box center [175, 123] width 294 height 13
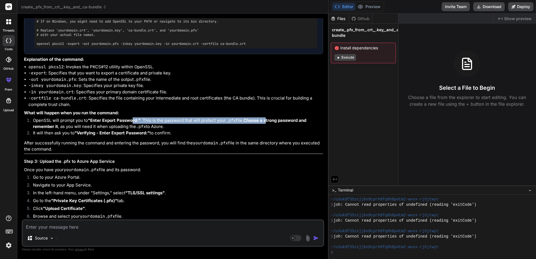
drag, startPoint x: 229, startPoint y: 137, endPoint x: 269, endPoint y: 140, distance: 40.8
click at [269, 130] on li "OpenSSL will prompt you to "Enter Export Password:" . This is the password that…" at bounding box center [175, 123] width 294 height 13
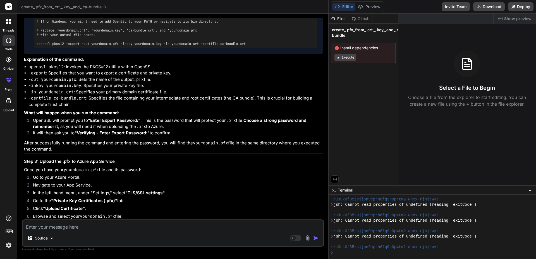
click at [274, 130] on li "OpenSSL will prompt you to "Enter Export Password:" . This is the password that…" at bounding box center [175, 123] width 294 height 13
drag, startPoint x: 240, startPoint y: 138, endPoint x: 261, endPoint y: 141, distance: 20.8
click at [261, 130] on li "OpenSSL will prompt you to "Enter Export Password:" . This is the password that…" at bounding box center [175, 123] width 294 height 13
drag, startPoint x: 211, startPoint y: 140, endPoint x: 224, endPoint y: 141, distance: 12.9
click at [213, 130] on li "OpenSSL will prompt you to "Enter Export Password:" . This is the password that…" at bounding box center [175, 123] width 294 height 13
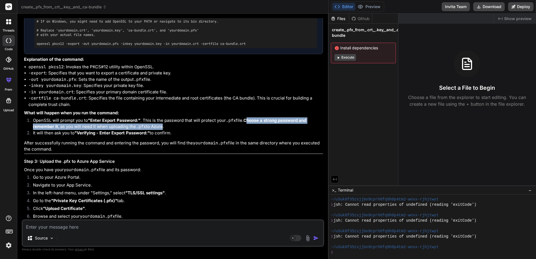
drag, startPoint x: 249, startPoint y: 139, endPoint x: 163, endPoint y: 145, distance: 85.3
click at [162, 130] on li "OpenSSL will prompt you to "Enter Export Password:" . This is the password that…" at bounding box center [175, 123] width 294 height 13
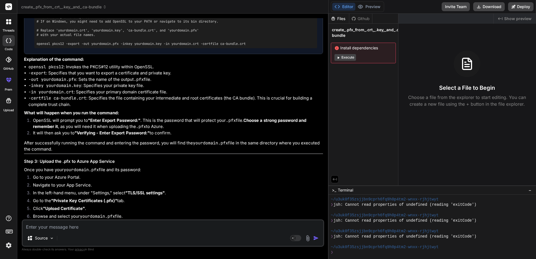
drag, startPoint x: 163, startPoint y: 145, endPoint x: 139, endPoint y: 144, distance: 24.8
click at [164, 130] on li "OpenSSL will prompt you to "Enter Export Password:" . This is the password that…" at bounding box center [175, 123] width 294 height 13
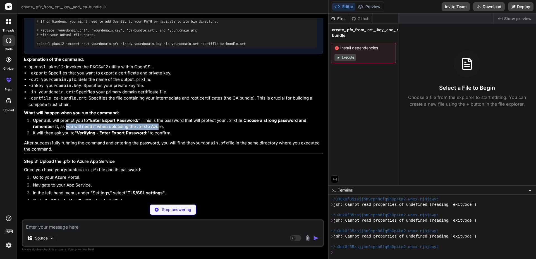
drag, startPoint x: 66, startPoint y: 144, endPoint x: 163, endPoint y: 146, distance: 97.1
click at [161, 130] on li "OpenSSL will prompt you to "Enter Export Password:" . This is the password that…" at bounding box center [175, 123] width 294 height 13
click at [166, 130] on li "OpenSSL will prompt you to "Enter Export Password:" . This is the password that…" at bounding box center [175, 123] width 294 height 13
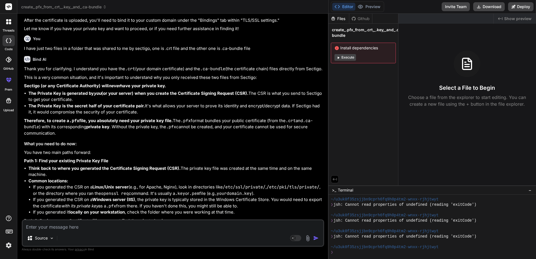
scroll to position [1540, 0]
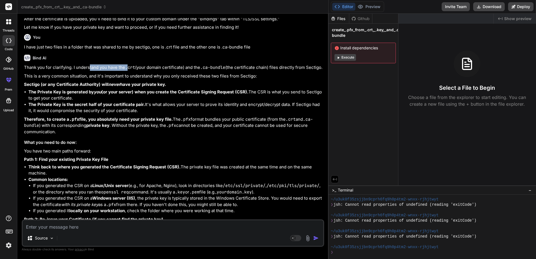
drag, startPoint x: 88, startPoint y: 85, endPoint x: 141, endPoint y: 87, distance: 52.8
click at [131, 71] on p "Thank you for clarifying. I understand you have the .crt (your domain certifica…" at bounding box center [173, 67] width 299 height 6
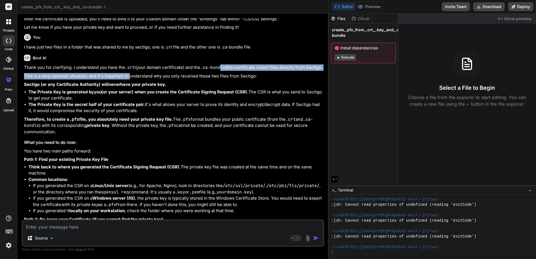
drag, startPoint x: 225, startPoint y: 87, endPoint x: 116, endPoint y: 99, distance: 109.7
click at [119, 99] on div "Thank you for clarifying. I understand you have the .crt (your domain certifica…" at bounding box center [173, 196] width 299 height 264
drag, startPoint x: 100, startPoint y: 99, endPoint x: 88, endPoint y: 102, distance: 11.7
click at [99, 79] on p "This is a very common situation, and it's important to understand why you only …" at bounding box center [173, 76] width 299 height 6
click at [37, 79] on p "This is a very common situation, and it's important to understand why you only …" at bounding box center [173, 76] width 299 height 6
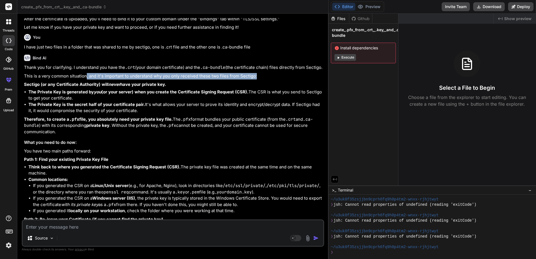
drag, startPoint x: 86, startPoint y: 101, endPoint x: 259, endPoint y: 103, distance: 173.2
click at [257, 79] on p "This is a very common situation, and it's important to understand why you only …" at bounding box center [173, 76] width 299 height 6
click at [260, 79] on p "This is a very common situation, and it's important to understand why you only …" at bounding box center [173, 76] width 299 height 6
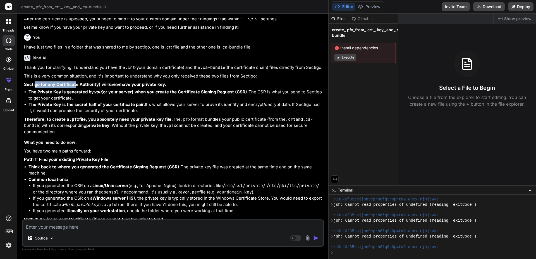
drag, startPoint x: 46, startPoint y: 112, endPoint x: 82, endPoint y: 111, distance: 36.3
click at [77, 88] on p "Sectigo (or any Certificate Authority) will never have your private key." at bounding box center [173, 84] width 299 height 6
click at [123, 87] on strong "Sectigo (or any Certificate Authority) will never have your private key." at bounding box center [95, 84] width 142 height 5
drag, startPoint x: 31, startPoint y: 118, endPoint x: 110, endPoint y: 115, distance: 79.0
click at [107, 95] on strong "The Private Key is generated by you (or your server) when you create the Certif…" at bounding box center [138, 91] width 220 height 5
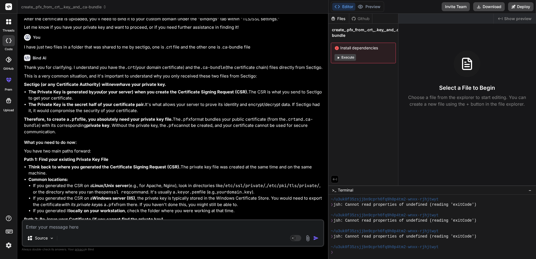
click at [112, 95] on strong "The Private Key is generated by you (or your server) when you create the Certif…" at bounding box center [138, 91] width 220 height 5
drag, startPoint x: 107, startPoint y: 116, endPoint x: 162, endPoint y: 116, distance: 55.2
click at [161, 95] on strong "The Private Key is generated by you (or your server) when you create the Certif…" at bounding box center [138, 91] width 220 height 5
click at [174, 95] on strong "The Private Key is generated by you (or your server) when you create the Certif…" at bounding box center [138, 91] width 220 height 5
drag, startPoint x: 139, startPoint y: 116, endPoint x: 244, endPoint y: 115, distance: 104.6
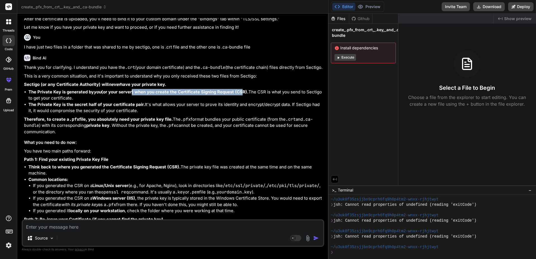
click at [244, 95] on strong "The Private Key is generated by you (or your server) when you create the Certif…" at bounding box center [138, 91] width 220 height 5
drag, startPoint x: 213, startPoint y: 116, endPoint x: 238, endPoint y: 117, distance: 26.0
click at [238, 95] on strong "The Private Key is generated by you (or your server) when you create the Certif…" at bounding box center [138, 91] width 220 height 5
drag, startPoint x: 241, startPoint y: 117, endPoint x: 246, endPoint y: 117, distance: 4.8
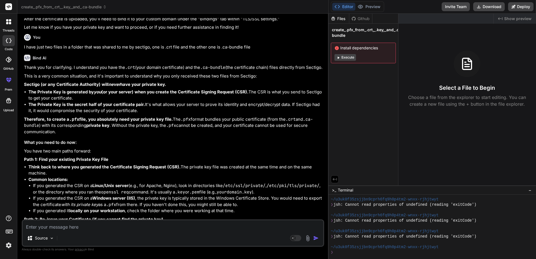
click at [242, 95] on strong "The Private Key is generated by you (or your server) when you create the Certif…" at bounding box center [138, 91] width 220 height 5
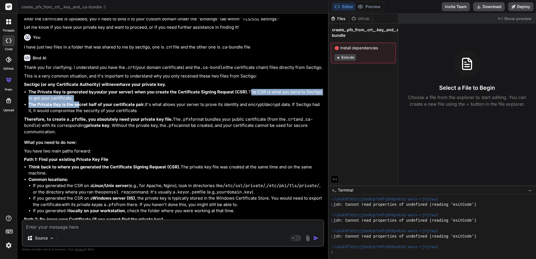
drag, startPoint x: 249, startPoint y: 115, endPoint x: 78, endPoint y: 127, distance: 171.1
click at [78, 114] on ul "The Private Key is generated by you (or your server) when you create the Certif…" at bounding box center [173, 101] width 299 height 25
click at [77, 102] on li "The Private Key is generated by you (or your server) when you create the Certif…" at bounding box center [175, 95] width 294 height 13
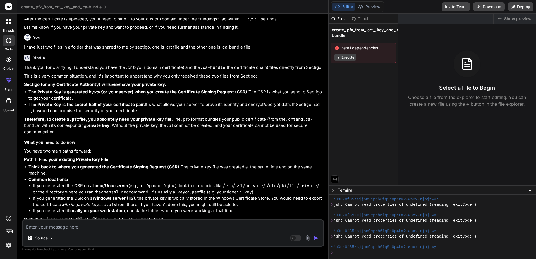
drag, startPoint x: 328, startPoint y: 114, endPoint x: 376, endPoint y: 116, distance: 48.3
click at [428, 114] on div "create_.pfx_from_.crt,_.key,_and_.ca-bundle Created with Pixso. Bind AI Web Sea…" at bounding box center [276, 129] width 518 height 259
click at [328, 119] on div "Files Github create_.pfx_from_.crt,_.key,_and_.ca-bundle Install dependencies E…" at bounding box center [363, 100] width 70 height 172
click at [328, 118] on div "Bind AI Web Search Created with Pixso. Code Generator You My certificates for t…" at bounding box center [172, 136] width 311 height 245
drag, startPoint x: 328, startPoint y: 118, endPoint x: 336, endPoint y: 118, distance: 8.1
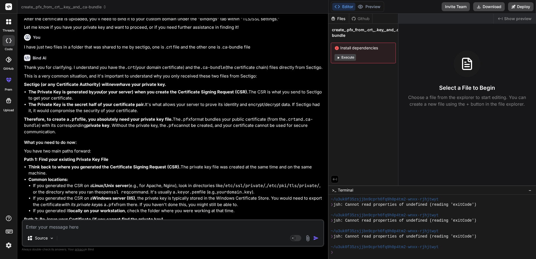
click at [336, 118] on div "create_.pfx_from_.crt,_.key,_and_.ca-bundle Created with Pixso. Bind AI Web Sea…" at bounding box center [276, 129] width 518 height 259
click at [211, 114] on li "The Private Key is the secret half of your certificate pair. It's what allows y…" at bounding box center [175, 108] width 294 height 13
drag, startPoint x: 69, startPoint y: 119, endPoint x: 163, endPoint y: 119, distance: 93.4
click at [163, 95] on strong "The Private Key is generated by you (or your server) when you create the Certif…" at bounding box center [138, 91] width 220 height 5
click at [168, 102] on li "The Private Key is generated by you (or your server) when you create the Certif…" at bounding box center [175, 95] width 294 height 13
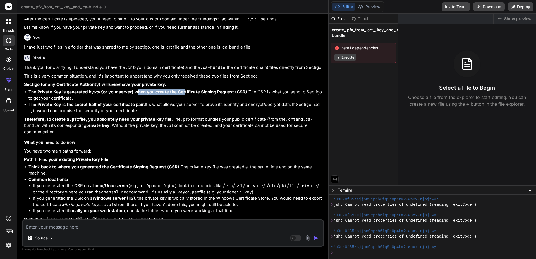
drag, startPoint x: 137, startPoint y: 118, endPoint x: 200, endPoint y: 117, distance: 63.0
click at [185, 95] on strong "The Private Key is generated by you (or your server) when you create the Certif…" at bounding box center [138, 91] width 220 height 5
click at [200, 95] on strong "The Private Key is generated by you (or your server) when you create the Certif…" at bounding box center [138, 91] width 220 height 5
drag, startPoint x: 155, startPoint y: 117, endPoint x: 212, endPoint y: 117, distance: 57.5
click at [207, 95] on strong "The Private Key is generated by you (or your server) when you create the Certif…" at bounding box center [138, 91] width 220 height 5
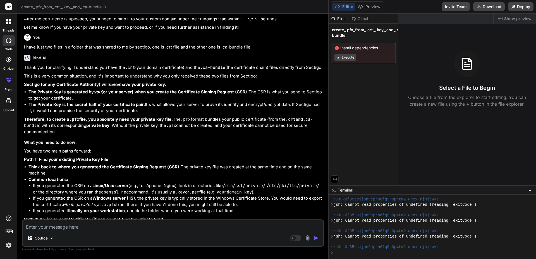
click at [227, 95] on strong "The Private Key is generated by you (or your server) when you create the Certif…" at bounding box center [138, 91] width 220 height 5
click at [211, 95] on strong "The Private Key is generated by you (or your server) when you create the Certif…" at bounding box center [138, 91] width 220 height 5
click at [232, 102] on li "The Private Key is generated by you (or your server) when you create the Certif…" at bounding box center [175, 95] width 294 height 13
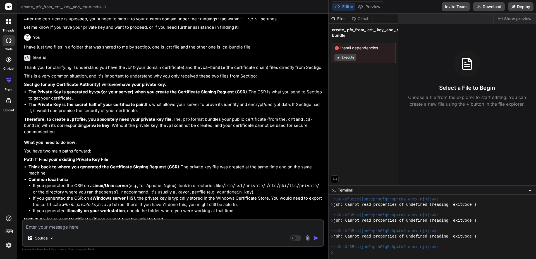
click at [250, 102] on li "The Private Key is generated by you (or your server) when you create the Certif…" at bounding box center [175, 95] width 294 height 13
click at [257, 102] on li "The Private Key is generated by you (or your server) when you create the Certif…" at bounding box center [175, 95] width 294 height 13
click at [276, 102] on li "The Private Key is generated by you (or your server) when you create the Certif…" at bounding box center [175, 95] width 294 height 13
drag, startPoint x: 276, startPoint y: 115, endPoint x: 284, endPoint y: 115, distance: 8.4
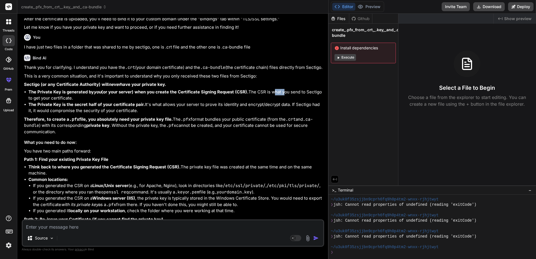
click at [276, 102] on li "The Private Key is generated by you (or your server) when you create the Certif…" at bounding box center [175, 95] width 294 height 13
click at [286, 102] on li "The Private Key is generated by you (or your server) when you create the Certif…" at bounding box center [175, 95] width 294 height 13
click at [287, 102] on li "The Private Key is generated by you (or your server) when you create the Certif…" at bounding box center [175, 95] width 294 height 13
click at [306, 102] on li "The Private Key is generated by you (or your server) when you create the Certif…" at bounding box center [175, 95] width 294 height 13
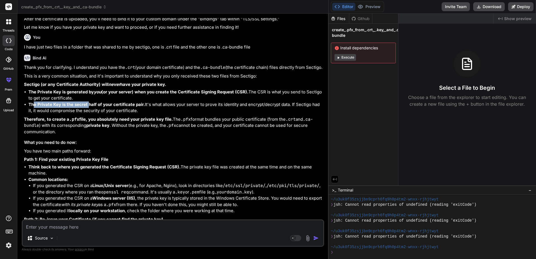
drag, startPoint x: 34, startPoint y: 130, endPoint x: 89, endPoint y: 128, distance: 55.0
click at [88, 107] on strong "The Private Key is the secret half of your certificate pair." at bounding box center [86, 104] width 116 height 5
click at [98, 107] on strong "The Private Key is the secret half of your certificate pair." at bounding box center [86, 104] width 116 height 5
drag, startPoint x: 68, startPoint y: 129, endPoint x: 109, endPoint y: 129, distance: 41.0
click at [98, 107] on strong "The Private Key is the secret half of your certificate pair." at bounding box center [86, 104] width 116 height 5
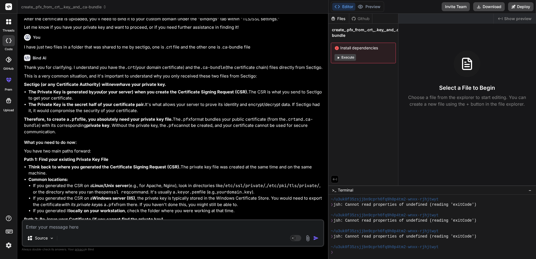
click at [110, 107] on strong "The Private Key is the secret half of your certificate pair." at bounding box center [86, 104] width 116 height 5
drag, startPoint x: 92, startPoint y: 128, endPoint x: 135, endPoint y: 128, distance: 42.7
click at [129, 107] on strong "The Private Key is the secret half of your certificate pair." at bounding box center [86, 104] width 116 height 5
drag
click at [141, 107] on strong "The Private Key is the secret half of your certificate pair." at bounding box center [86, 104] width 116 height 5
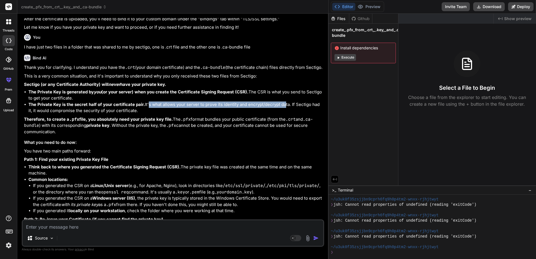
drag, startPoint x: 147, startPoint y: 128, endPoint x: 276, endPoint y: 129, distance: 128.9
click at [284, 114] on li "The Private Key is the secret half of your certificate pair. It's what allows y…" at bounding box center [175, 108] width 294 height 13
click at [230, 114] on li "The Private Key is the secret half of your certificate pair. It's what allows y…" at bounding box center [175, 108] width 294 height 13
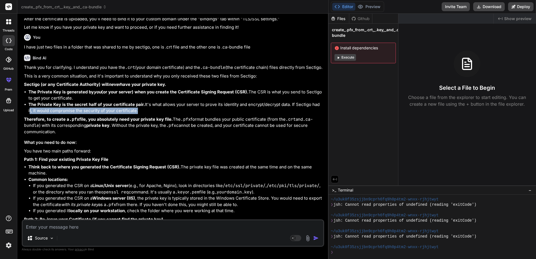
drag, startPoint x: 28, startPoint y: 134, endPoint x: 137, endPoint y: 136, distance: 108.8
click at [137, 114] on li "The Private Key is the secret half of your certificate pair. It's what allows y…" at bounding box center [175, 108] width 294 height 13
click at [139, 114] on li "The Private Key is the secret half of your certificate pair. It's what allows y…" at bounding box center [175, 108] width 294 height 13
drag, startPoint x: 53, startPoint y: 143, endPoint x: 64, endPoint y: 143, distance: 10.6
click at [64, 122] on strong "Therefore, to create a .pfx file, you absolutely need your private key file." at bounding box center [98, 119] width 149 height 5
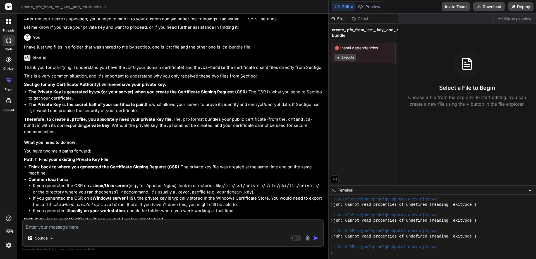
click at [86, 122] on strong "Therefore, to create a .pfx file, you absolutely need your private key file." at bounding box center [98, 119] width 149 height 5
drag, startPoint x: 80, startPoint y: 144, endPoint x: 129, endPoint y: 143, distance: 48.6
click at [128, 122] on strong "Therefore, to create a .pfx file, you absolutely need your private key file." at bounding box center [98, 119] width 149 height 5
click at [144, 122] on strong "Therefore, to create a .pfx file, you absolutely need your private key file." at bounding box center [98, 119] width 149 height 5
drag, startPoint x: 121, startPoint y: 144, endPoint x: 170, endPoint y: 142, distance: 48.8
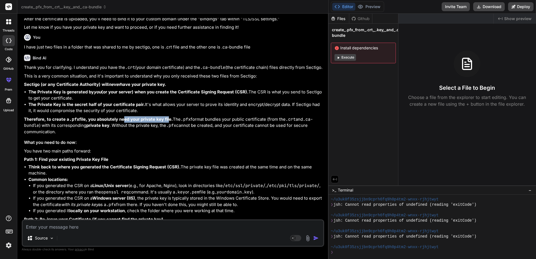
click at [168, 122] on strong "Therefore, to create a .pfx file, you absolutely need your private key file." at bounding box center [98, 119] width 149 height 5
click at [170, 122] on strong "Therefore, to create a .pfx file, you absolutely need your private key file." at bounding box center [98, 119] width 149 height 5
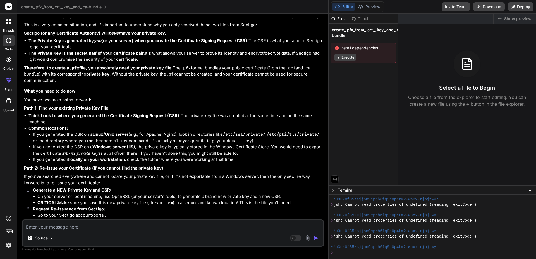
scroll to position [1596, 0]
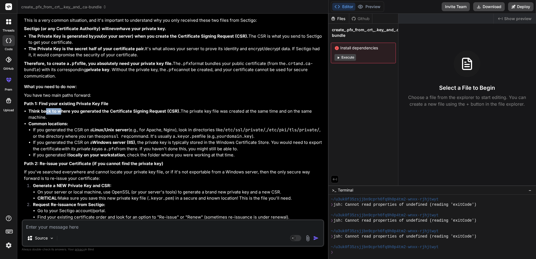
drag, startPoint x: 47, startPoint y: 135, endPoint x: 59, endPoint y: 136, distance: 12.0
click at [59, 114] on strong "Think back to where you generated the Certificate Signing Request (CSR)." at bounding box center [104, 111] width 152 height 5
click at [63, 114] on strong "Think back to where you generated the Certificate Signing Request (CSR)." at bounding box center [104, 111] width 152 height 5
drag, startPoint x: 67, startPoint y: 137, endPoint x: 166, endPoint y: 136, distance: 99.6
click at [154, 114] on strong "Think back to where you generated the Certificate Signing Request (CSR)." at bounding box center [104, 111] width 152 height 5
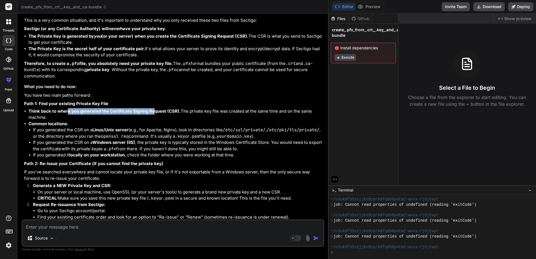
click at [167, 114] on strong "Think back to where you generated the Certificate Signing Request (CSR)." at bounding box center [104, 111] width 152 height 5
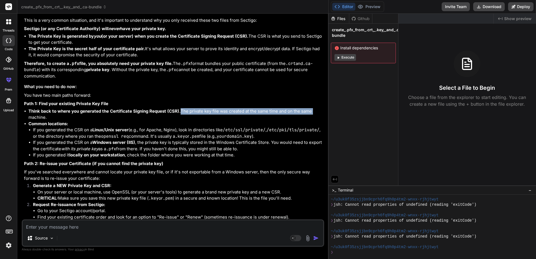
drag, startPoint x: 179, startPoint y: 135, endPoint x: 312, endPoint y: 135, distance: 132.5
click at [312, 121] on li "Think back to where you generated the Certificate Signing Request (CSR). The pr…" at bounding box center [175, 114] width 294 height 13
click at [38, 121] on li "Think back to where you generated the Certificate Signing Request (CSR). The pr…" at bounding box center [175, 114] width 294 height 13
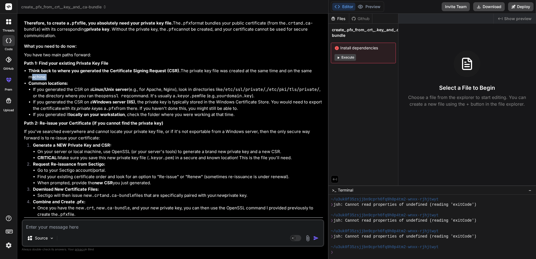
scroll to position [1652, 0]
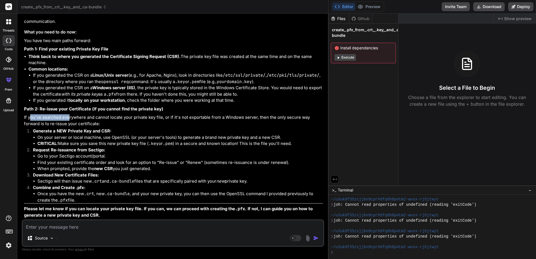
drag, startPoint x: 31, startPoint y: 139, endPoint x: 70, endPoint y: 139, distance: 39.1
click at [70, 127] on p "If you've searched everywhere and cannot locate your private key file, or if it…" at bounding box center [173, 120] width 299 height 13
drag, startPoint x: 93, startPoint y: 140, endPoint x: 125, endPoint y: 141, distance: 31.3
click at [123, 127] on p "If you've searched everywhere and cannot locate your private key file, or if it…" at bounding box center [173, 120] width 299 height 13
drag, startPoint x: 137, startPoint y: 141, endPoint x: 142, endPoint y: 141, distance: 5.3
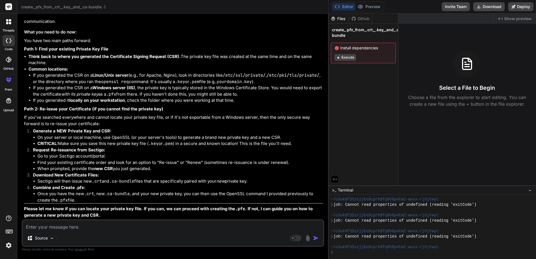
click at [138, 127] on p "If you've searched everywhere and cannot locate your private key file, or if it…" at bounding box center [173, 120] width 299 height 13
drag, startPoint x: 151, startPoint y: 140, endPoint x: 163, endPoint y: 139, distance: 12.3
click at [157, 127] on p "If you've searched everywhere and cannot locate your private key file, or if it…" at bounding box center [173, 120] width 299 height 13
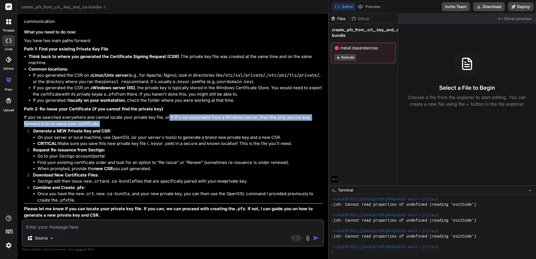
drag, startPoint x: 168, startPoint y: 141, endPoint x: 260, endPoint y: 146, distance: 92.2
click at [248, 127] on p "If you've searched everywhere and cannot locate your private key file, or if it…" at bounding box center [173, 120] width 299 height 13
click at [280, 127] on p "If you've searched everywhere and cannot locate your private key file, or if it…" at bounding box center [173, 120] width 299 height 13
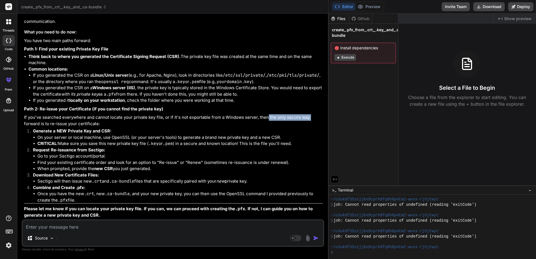
drag, startPoint x: 315, startPoint y: 143, endPoint x: 323, endPoint y: 143, distance: 8.7
click at [323, 143] on div "You My certificates for the app service in Azure portal have been expired https…" at bounding box center [173, 118] width 301 height 201
click at [281, 127] on p "If you've searched everywhere and cannot locate your private key file, or if it…" at bounding box center [173, 120] width 299 height 13
drag, startPoint x: 61, startPoint y: 151, endPoint x: 84, endPoint y: 150, distance: 23.7
click at [83, 150] on div "Thank you for clarifying. I understand you have the .crt (your domain certifica…" at bounding box center [173, 86] width 299 height 264
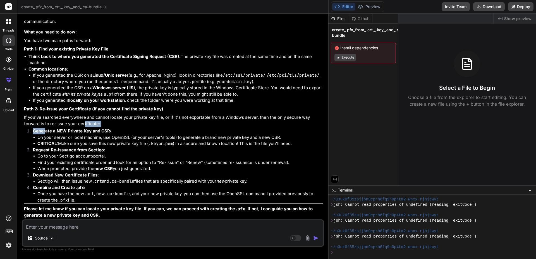
drag, startPoint x: 93, startPoint y: 150, endPoint x: 86, endPoint y: 150, distance: 6.1
click at [93, 127] on p "If you've searched everywhere and cannot locate your private key file, or if it…" at bounding box center [173, 120] width 299 height 13
drag, startPoint x: 50, startPoint y: 149, endPoint x: 91, endPoint y: 148, distance: 41.0
click at [88, 127] on p "If you've searched everywhere and cannot locate your private key file, or if it…" at bounding box center [173, 120] width 299 height 13
click at [95, 127] on p "If you've searched everywhere and cannot locate your private key file, or if it…" at bounding box center [173, 120] width 299 height 13
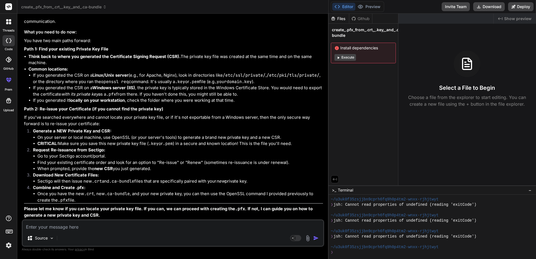
scroll to position [1675, 0]
drag, startPoint x: 44, startPoint y: 132, endPoint x: 81, endPoint y: 133, distance: 37.1
click at [80, 133] on strong "Generate a NEW Private Key and CSR:" at bounding box center [72, 130] width 78 height 5
click at [98, 133] on strong "Generate a NEW Private Key and CSR:" at bounding box center [72, 130] width 78 height 5
drag, startPoint x: 85, startPoint y: 134, endPoint x: 111, endPoint y: 134, distance: 26.2
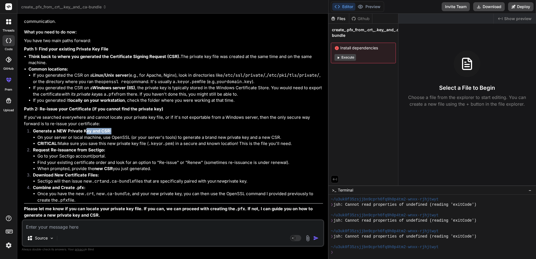
click at [110, 134] on strong "Generate a NEW Private Key and CSR:" at bounding box center [72, 130] width 78 height 5
click at [111, 134] on li "Generate a NEW Private Key and CSR: On your server or local machine, use OpenSS…" at bounding box center [175, 137] width 294 height 19
drag, startPoint x: 38, startPoint y: 139, endPoint x: 120, endPoint y: 139, distance: 81.7
click at [118, 139] on li "On your server or local machine, use OpenSSL (or your server's tools) to genera…" at bounding box center [179, 137] width 285 height 6
click at [124, 139] on li "On your server or local machine, use OpenSSL (or your server's tools) to genera…" at bounding box center [179, 137] width 285 height 6
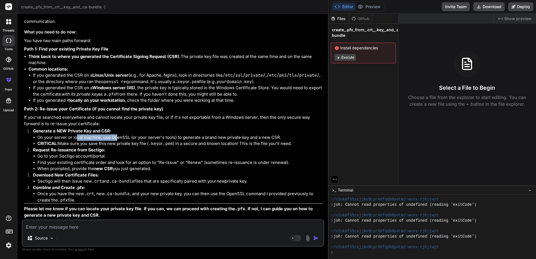
drag, startPoint x: 75, startPoint y: 137, endPoint x: 138, endPoint y: 141, distance: 62.9
click at [122, 138] on li "On your server or local machine, use OpenSSL (or your server's tools) to genera…" at bounding box center [179, 137] width 285 height 6
click at [142, 141] on li "CRITICAL: Make sure you save this new private key file ( .key or .pem ) in a se…" at bounding box center [179, 144] width 285 height 6
drag, startPoint x: 153, startPoint y: 138, endPoint x: 180, endPoint y: 138, distance: 27.3
click at [180, 138] on li "On your server or local machine, use OpenSSL (or your server's tools) to genera…" at bounding box center [179, 137] width 285 height 6
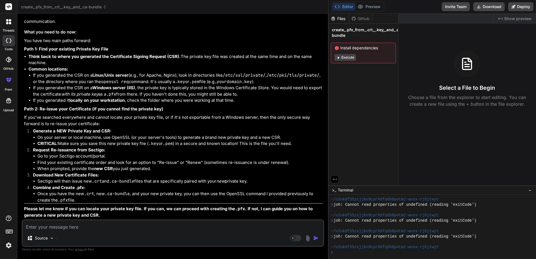
drag, startPoint x: 189, startPoint y: 137, endPoint x: 192, endPoint y: 138, distance: 3.1
click at [191, 137] on li "On your server or local machine, use OpenSSL (or your server's tools) to genera…" at bounding box center [179, 137] width 285 height 6
drag, startPoint x: 192, startPoint y: 138, endPoint x: 288, endPoint y: 138, distance: 96.0
click at [288, 138] on li "On your server or local machine, use OpenSSL (or your server's tools) to genera…" at bounding box center [179, 137] width 285 height 6
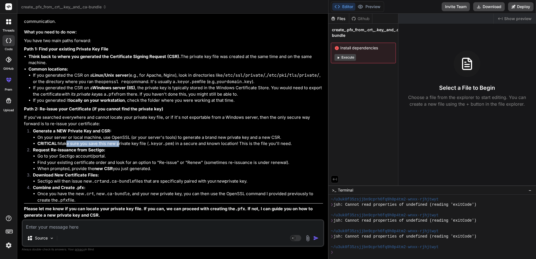
drag, startPoint x: 74, startPoint y: 146, endPoint x: 127, endPoint y: 146, distance: 52.2
click at [121, 146] on li "CRITICAL: Make sure you save this new private key file ( .key or .pem ) in a se…" at bounding box center [179, 144] width 285 height 6
click at [138, 147] on li "Request Re-issuance from Sectigo: Go to your Sectigo account/portal. Find your …" at bounding box center [175, 159] width 294 height 25
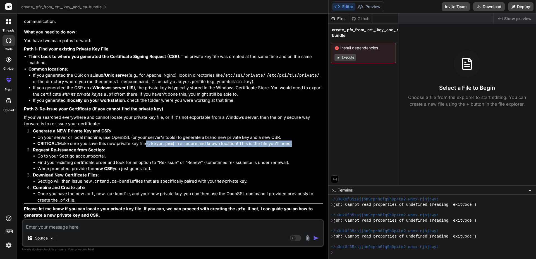
drag, startPoint x: 144, startPoint y: 145, endPoint x: 296, endPoint y: 143, distance: 152.0
click at [296, 143] on li "CRITICAL: Make sure you save this new private key file ( .key or .pem ) in a se…" at bounding box center [179, 144] width 285 height 6
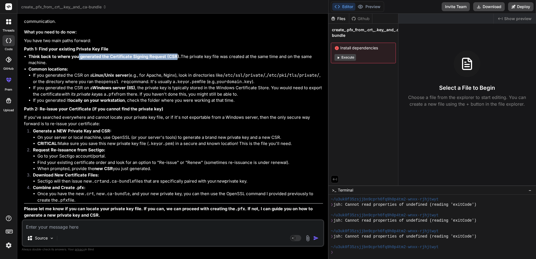
drag, startPoint x: 79, startPoint y: 57, endPoint x: 177, endPoint y: 57, distance: 98.2
click at [177, 57] on strong "Think back to where you generated the Certificate Signing Request (CSR)." at bounding box center [104, 56] width 152 height 5
copy strong "generated the Certificate Signing Request (CSR)"
drag, startPoint x: 189, startPoint y: 56, endPoint x: 264, endPoint y: 57, distance: 75.3
click at [264, 57] on li "Think back to where you generated the Certificate Signing Request (CSR). The pr…" at bounding box center [175, 60] width 294 height 13
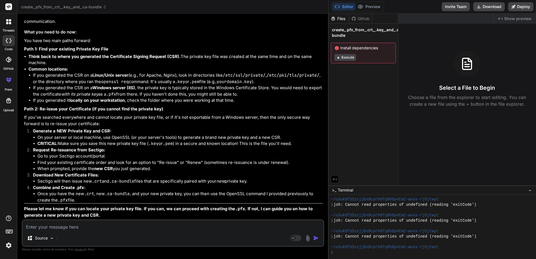
click at [270, 56] on li "Think back to where you generated the Certificate Signing Request (CSR). The pr…" at bounding box center [175, 60] width 294 height 13
drag, startPoint x: 298, startPoint y: 55, endPoint x: 304, endPoint y: 55, distance: 5.3
click at [301, 54] on li "Think back to where you generated the Certificate Signing Request (CSR). The pr…" at bounding box center [175, 60] width 294 height 13
click at [304, 55] on li "Think back to where you generated the Certificate Signing Request (CSR). The pr…" at bounding box center [175, 60] width 294 height 13
drag, startPoint x: 45, startPoint y: 109, endPoint x: 106, endPoint y: 110, distance: 61.1
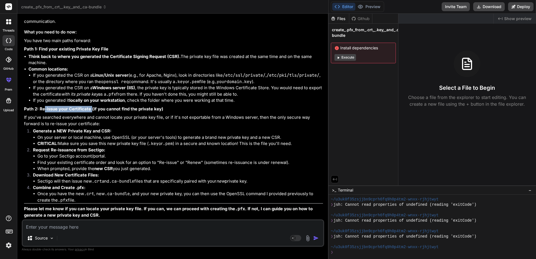
click at [91, 110] on strong "Path 2: Re-issue your Certificate (if you cannot find the private key)" at bounding box center [93, 108] width 139 height 5
click at [106, 110] on strong "Path 2: Re-issue your Certificate (if you cannot find the private key)" at bounding box center [93, 108] width 139 height 5
drag, startPoint x: 46, startPoint y: 140, endPoint x: 66, endPoint y: 139, distance: 20.1
click at [61, 140] on li "On your server or local machine, use OpenSSL (or your server's tools) to genera…" at bounding box center [179, 137] width 285 height 6
click at [67, 138] on li "On your server or local machine, use OpenSSL (or your server's tools) to genera…" at bounding box center [179, 137] width 285 height 6
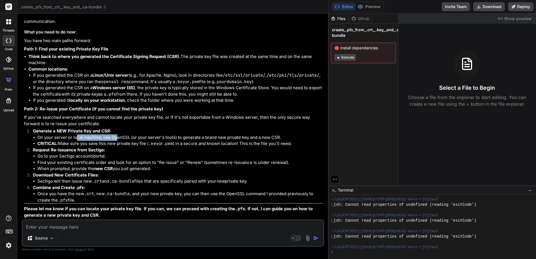
drag, startPoint x: 78, startPoint y: 139, endPoint x: 119, endPoint y: 137, distance: 41.0
click at [118, 137] on li "On your server or local machine, use OpenSSL (or your server's tools) to genera…" at bounding box center [179, 137] width 285 height 6
click at [121, 137] on li "On your server or local machine, use OpenSSL (or your server's tools) to genera…" at bounding box center [179, 137] width 285 height 6
drag, startPoint x: 50, startPoint y: 140, endPoint x: 116, endPoint y: 137, distance: 65.9
click at [110, 137] on li "On your server or local machine, use OpenSSL (or your server's tools) to genera…" at bounding box center [179, 137] width 285 height 6
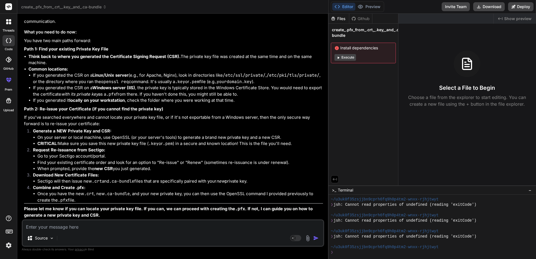
click at [118, 137] on li "On your server or local machine, use OpenSSL (or your server's tools) to genera…" at bounding box center [179, 137] width 285 height 6
drag, startPoint x: 115, startPoint y: 138, endPoint x: 162, endPoint y: 138, distance: 47.1
click at [148, 138] on li "On your server or local machine, use OpenSSL (or your server's tools) to genera…" at bounding box center [179, 137] width 285 height 6
click at [162, 138] on li "On your server or local machine, use OpenSSL (or your server's tools) to genera…" at bounding box center [179, 137] width 285 height 6
drag, startPoint x: 138, startPoint y: 139, endPoint x: 177, endPoint y: 139, distance: 39.1
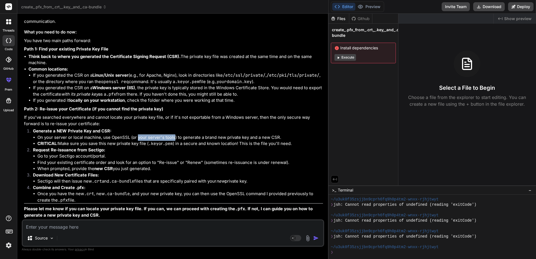
click at [175, 139] on li "On your server or local machine, use OpenSSL (or your server's tools) to genera…" at bounding box center [179, 137] width 285 height 6
drag, startPoint x: 182, startPoint y: 139, endPoint x: 192, endPoint y: 139, distance: 9.8
click at [183, 139] on li "On your server or local machine, use OpenSSL (or your server's tools) to genera…" at bounding box center [179, 137] width 285 height 6
drag, startPoint x: 109, startPoint y: 139, endPoint x: 131, endPoint y: 139, distance: 22.0
click at [127, 139] on li "On your server or local machine, use OpenSSL (or your server's tools) to genera…" at bounding box center [179, 137] width 285 height 6
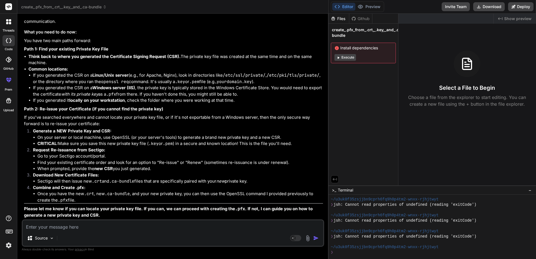
click at [132, 139] on li "On your server or local machine, use OpenSSL (or your server's tools) to genera…" at bounding box center [179, 137] width 285 height 6
drag, startPoint x: 140, startPoint y: 139, endPoint x: 175, endPoint y: 138, distance: 35.7
click at [175, 138] on li "On your server or local machine, use OpenSSL (or your server's tools) to genera…" at bounding box center [179, 137] width 285 height 6
click at [184, 137] on li "On your server or local machine, use OpenSSL (or your server's tools) to genera…" at bounding box center [179, 137] width 285 height 6
drag, startPoint x: 184, startPoint y: 138, endPoint x: 235, endPoint y: 138, distance: 51.1
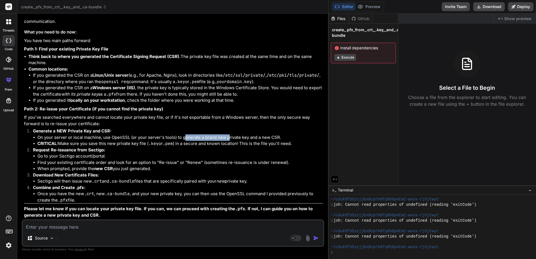
click at [231, 138] on li "On your server or local machine, use OpenSSL (or your server's tools) to genera…" at bounding box center [179, 137] width 285 height 6
drag, startPoint x: 252, startPoint y: 139, endPoint x: 267, endPoint y: 140, distance: 15.9
click at [254, 140] on li "On your server or local machine, use OpenSSL (or your server's tools) to genera…" at bounding box center [179, 137] width 285 height 6
drag, startPoint x: 273, startPoint y: 140, endPoint x: 278, endPoint y: 140, distance: 5.6
click at [274, 140] on li "On your server or local machine, use OpenSSL (or your server's tools) to genera…" at bounding box center [179, 137] width 285 height 6
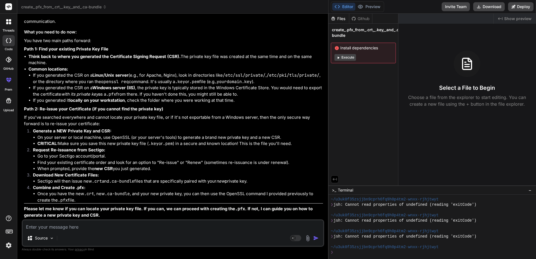
click at [278, 140] on li "On your server or local machine, use OpenSSL (or your server's tools) to genera…" at bounding box center [179, 137] width 285 height 6
drag, startPoint x: 240, startPoint y: 244, endPoint x: 182, endPoint y: 106, distance: 150.0
drag, startPoint x: 74, startPoint y: 137, endPoint x: 119, endPoint y: 138, distance: 45.5
click at [95, 137] on li "On your server or local machine, use OpenSSL (or your server's tools) to genera…" at bounding box center [179, 137] width 285 height 6
click at [124, 138] on li "On your server or local machine, use OpenSSL (or your server's tools) to genera…" at bounding box center [179, 137] width 285 height 6
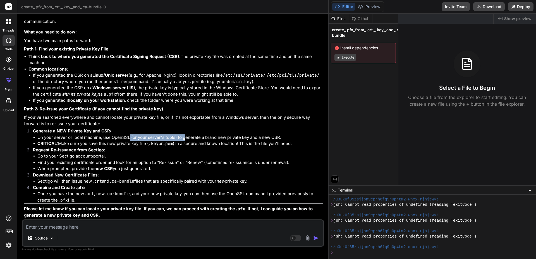
drag, startPoint x: 174, startPoint y: 138, endPoint x: 196, endPoint y: 139, distance: 22.1
click at [185, 138] on li "On your server or local machine, use OpenSSL (or your server's tools) to genera…" at bounding box center [179, 137] width 285 height 6
click at [198, 139] on li "On your server or local machine, use OpenSSL (or your server's tools) to genera…" at bounding box center [179, 137] width 285 height 6
drag, startPoint x: 132, startPoint y: 136, endPoint x: 173, endPoint y: 138, distance: 41.6
click at [173, 138] on li "On your server or local machine, use OpenSSL (or your server's tools) to genera…" at bounding box center [179, 137] width 285 height 6
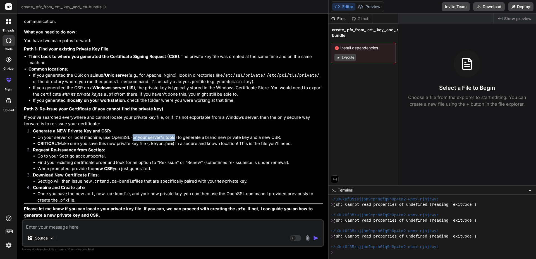
click at [173, 138] on li "On your server or local machine, use OpenSSL (or your server's tools) to genera…" at bounding box center [179, 137] width 285 height 6
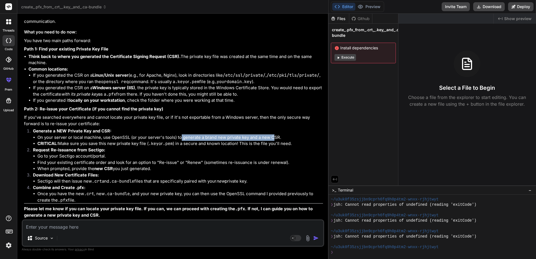
drag, startPoint x: 180, startPoint y: 139, endPoint x: 275, endPoint y: 138, distance: 94.8
click at [275, 138] on li "On your server or local machine, use OpenSSL (or your server's tools) to genera…" at bounding box center [179, 137] width 285 height 6
click at [107, 225] on textarea at bounding box center [173, 225] width 300 height 10
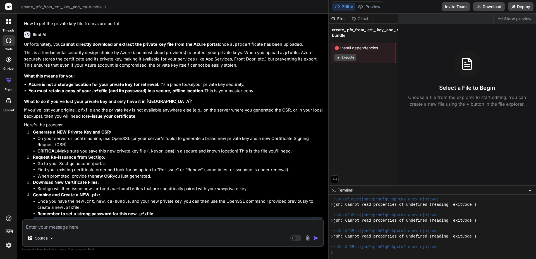
scroll to position [1845, 0]
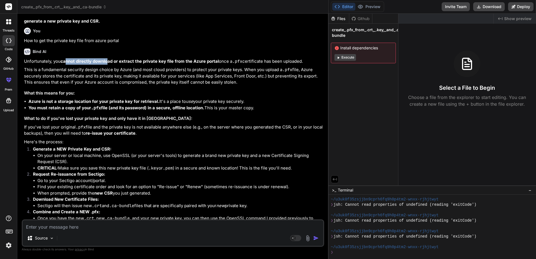
drag, startPoint x: 66, startPoint y: 85, endPoint x: 116, endPoint y: 85, distance: 50.2
click at [110, 64] on strong "cannot directly download or extract the private key file from the Azure portal" at bounding box center [140, 61] width 158 height 5
click at [116, 64] on strong "cannot directly download or extract the private key file from the Azure portal" at bounding box center [140, 61] width 158 height 5
drag, startPoint x: 114, startPoint y: 85, endPoint x: 214, endPoint y: 86, distance: 100.2
click at [213, 64] on strong "cannot directly download or extract the private key file from the Azure portal" at bounding box center [140, 61] width 158 height 5
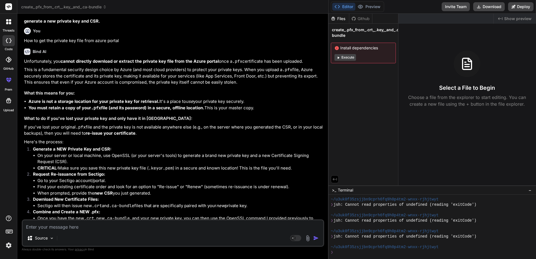
drag, startPoint x: 217, startPoint y: 86, endPoint x: 221, endPoint y: 86, distance: 4.8
click at [217, 64] on strong "cannot directly download or extract the private key file from the Azure portal" at bounding box center [140, 61] width 158 height 5
drag, startPoint x: 221, startPoint y: 86, endPoint x: 307, endPoint y: 86, distance: 85.1
click at [307, 65] on p "Unfortunately, you cannot directly download or extract the private key file fro…" at bounding box center [173, 61] width 299 height 6
click at [247, 86] on p "This is a fundamental security design choice by Azure (and most cloud providers…" at bounding box center [173, 76] width 299 height 19
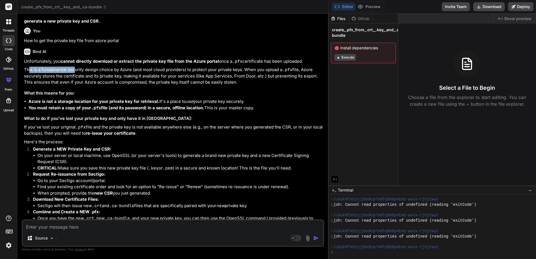
drag, startPoint x: 29, startPoint y: 95, endPoint x: 83, endPoint y: 93, distance: 54.1
click at [81, 86] on p "This is a fundamental security design choice by Azure (and most cloud providers…" at bounding box center [173, 76] width 299 height 19
click at [96, 86] on p "This is a fundamental security design choice by Azure (and most cloud providers…" at bounding box center [173, 76] width 299 height 19
drag, startPoint x: 97, startPoint y: 95, endPoint x: 119, endPoint y: 95, distance: 22.0
click at [111, 86] on p "This is a fundamental security design choice by Azure (and most cloud providers…" at bounding box center [173, 76] width 299 height 19
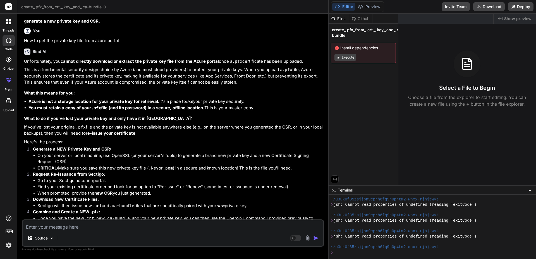
click at [119, 86] on p "This is a fundamental security design choice by Azure (and most cloud providers…" at bounding box center [173, 76] width 299 height 19
drag, startPoint x: 114, startPoint y: 95, endPoint x: 168, endPoint y: 95, distance: 53.6
click at [168, 86] on p "This is a fundamental security design choice by Azure (and most cloud providers…" at bounding box center [173, 76] width 299 height 19
click at [176, 86] on p "This is a fundamental security design choice by Azure (and most cloud providers…" at bounding box center [173, 76] width 299 height 19
drag, startPoint x: 185, startPoint y: 94, endPoint x: 213, endPoint y: 94, distance: 28.2
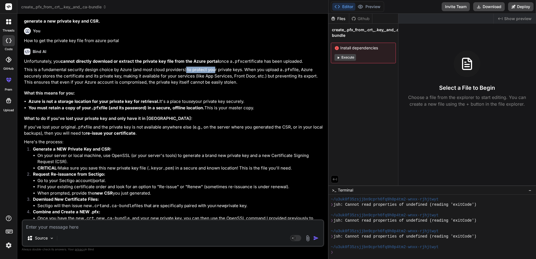
click at [213, 86] on p "This is a fundamental security design choice by Azure (and most cloud providers…" at bounding box center [173, 76] width 299 height 19
click at [221, 86] on p "This is a fundamental security design choice by Azure (and most cloud providers…" at bounding box center [173, 76] width 299 height 19
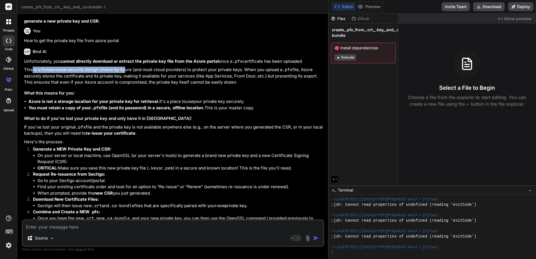
drag, startPoint x: 32, startPoint y: 93, endPoint x: 132, endPoint y: 95, distance: 100.4
click at [125, 86] on p "This is a fundamental security design choice by Azure (and most cloud providers…" at bounding box center [173, 76] width 299 height 19
click at [132, 86] on p "This is a fundamental security design choice by Azure (and most cloud providers…" at bounding box center [173, 76] width 299 height 19
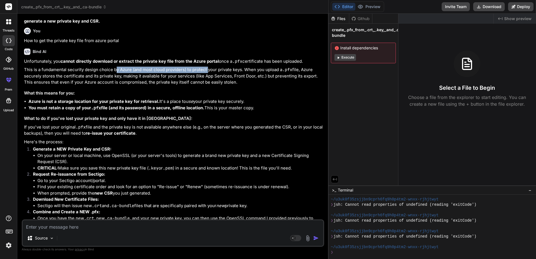
drag, startPoint x: 117, startPoint y: 95, endPoint x: 207, endPoint y: 96, distance: 90.1
click at [207, 86] on p "This is a fundamental security design choice by Azure (and most cloud providers…" at bounding box center [173, 76] width 299 height 19
click at [208, 86] on p "This is a fundamental security design choice by Azure (and most cloud providers…" at bounding box center [173, 76] width 299 height 19
drag, startPoint x: 114, startPoint y: 93, endPoint x: 170, endPoint y: 94, distance: 55.8
click at [170, 86] on p "This is a fundamental security design choice by Azure (and most cloud providers…" at bounding box center [173, 76] width 299 height 19
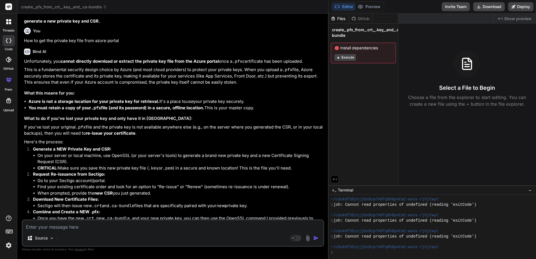
click at [205, 86] on p "This is a fundamental security design choice by Azure (and most cloud providers…" at bounding box center [173, 76] width 299 height 19
drag, startPoint x: 120, startPoint y: 92, endPoint x: 180, endPoint y: 94, distance: 60.8
click at [176, 86] on p "This is a fundamental security design choice by Azure (and most cloud providers…" at bounding box center [173, 76] width 299 height 19
click at [185, 86] on p "This is a fundamental security design choice by Azure (and most cloud providers…" at bounding box center [173, 76] width 299 height 19
drag, startPoint x: 185, startPoint y: 94, endPoint x: 181, endPoint y: 96, distance: 4.4
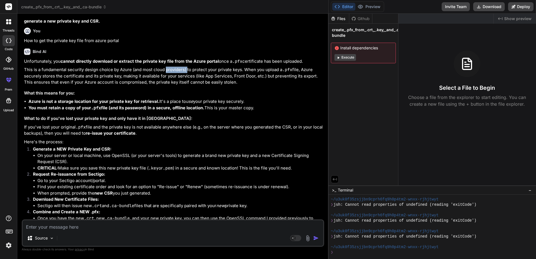
click at [180, 86] on p "This is a fundamental security design choice by Azure (and most cloud providers…" at bounding box center [173, 76] width 299 height 19
click at [190, 86] on p "This is a fundamental security design choice by Azure (and most cloud providers…" at bounding box center [173, 76] width 299 height 19
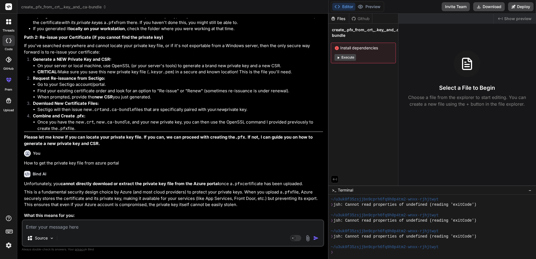
scroll to position [1705, 0]
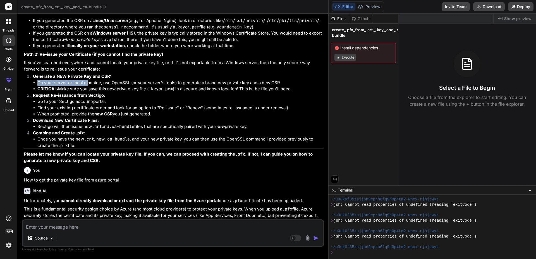
drag, startPoint x: 37, startPoint y: 108, endPoint x: 88, endPoint y: 108, distance: 51.3
click at [88, 92] on ul "On your server or local machine, use OpenSSL (or your server's tools) to genera…" at bounding box center [178, 86] width 290 height 13
click at [102, 86] on li "On your server or local machine, use OpenSSL (or your server's tools) to genera…" at bounding box center [179, 83] width 285 height 6
drag, startPoint x: 125, startPoint y: 108, endPoint x: 169, endPoint y: 108, distance: 43.5
click at [169, 86] on li "On your server or local machine, use OpenSSL (or your server's tools) to genera…" at bounding box center [179, 83] width 285 height 6
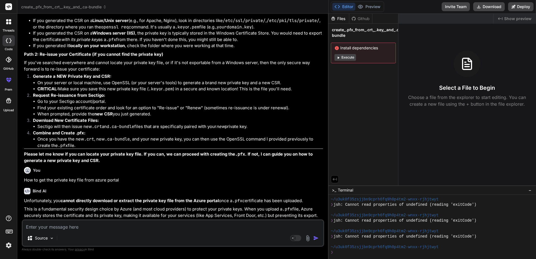
drag, startPoint x: 186, startPoint y: 107, endPoint x: 191, endPoint y: 107, distance: 4.7
click at [187, 86] on li "On your server or local machine, use OpenSSL (or your server's tools) to genera…" at bounding box center [179, 83] width 285 height 6
drag, startPoint x: 178, startPoint y: 106, endPoint x: 310, endPoint y: 107, distance: 132.8
click at [310, 86] on li "On your server or local machine, use OpenSSL (or your server's tools) to genera…" at bounding box center [179, 83] width 285 height 6
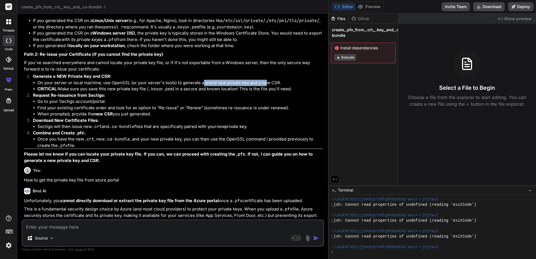
drag, startPoint x: 212, startPoint y: 106, endPoint x: 273, endPoint y: 106, distance: 60.8
click at [267, 86] on li "On your server or local machine, use OpenSSL (or your server's tools) to genera…" at bounding box center [179, 83] width 285 height 6
click at [276, 86] on li "On your server or local machine, use OpenSSL (or your server's tools) to genera…" at bounding box center [179, 83] width 285 height 6
drag, startPoint x: 43, startPoint y: 115, endPoint x: 68, endPoint y: 115, distance: 24.8
click at [63, 92] on li "CRITICAL: Make sure you save this new private key file ( .key or .pem ) in a se…" at bounding box center [179, 89] width 285 height 6
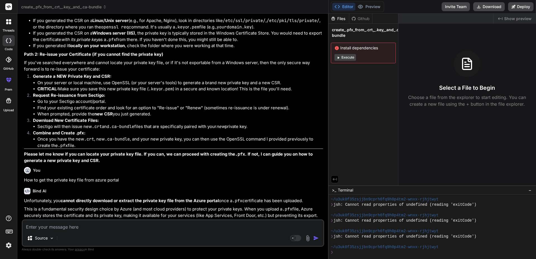
click at [72, 92] on li "CRITICAL: Make sure you save this new private key file ( .key or .pem ) in a se…" at bounding box center [179, 89] width 285 height 6
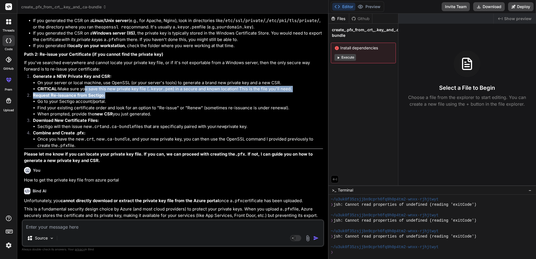
drag, startPoint x: 98, startPoint y: 115, endPoint x: 134, endPoint y: 117, distance: 35.7
click at [134, 117] on ol "Generate a NEW Private Key and CSR: On your server or local machine, use OpenSS…" at bounding box center [173, 110] width 299 height 75
click at [139, 92] on li "CRITICAL: Make sure you save this new private key file ( .key or .pem ) in a se…" at bounding box center [179, 89] width 285 height 6
drag, startPoint x: 139, startPoint y: 115, endPoint x: 288, endPoint y: 113, distance: 148.4
click at [288, 92] on li "CRITICAL: Make sure you save this new private key file ( .key or .pem ) in a se…" at bounding box center [179, 89] width 285 height 6
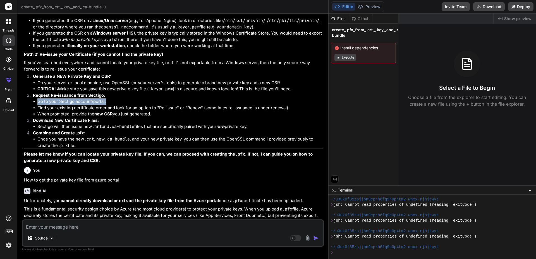
drag, startPoint x: 36, startPoint y: 126, endPoint x: 108, endPoint y: 124, distance: 72.0
click at [108, 117] on ul "Go to your Sectigo account/portal. Find your existing certificate order and loo…" at bounding box center [178, 107] width 290 height 19
click at [108, 105] on li "Go to your Sectigo account/portal." at bounding box center [179, 101] width 285 height 6
drag, startPoint x: 32, startPoint y: 131, endPoint x: 80, endPoint y: 131, distance: 47.7
click at [80, 117] on li "Request Re-issuance from Sectigo: Go to your Sectigo account/portal. Find your …" at bounding box center [175, 104] width 294 height 25
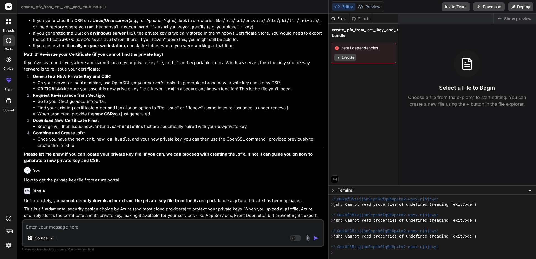
click at [84, 111] on li "Find your existing certificate order and look for an option to "Re-issue" or "R…" at bounding box center [179, 108] width 285 height 6
drag, startPoint x: 41, startPoint y: 130, endPoint x: 89, endPoint y: 130, distance: 47.4
click at [89, 111] on li "Find your existing certificate order and look for an option to "Re-issue" or "R…" at bounding box center [179, 108] width 285 height 6
drag, startPoint x: 145, startPoint y: 132, endPoint x: 192, endPoint y: 131, distance: 46.3
click at [192, 111] on li "Find your existing certificate order and look for an option to "Re-issue" or "R…" at bounding box center [179, 108] width 285 height 6
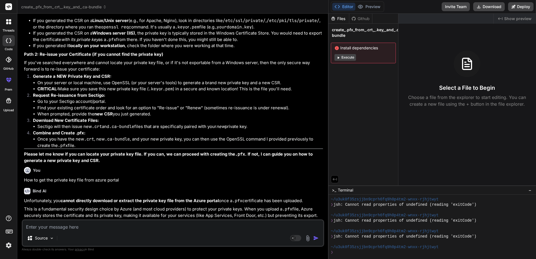
click at [201, 111] on li "Find your existing certificate order and look for an option to "Re-issue" or "R…" at bounding box center [179, 108] width 285 height 6
drag, startPoint x: 203, startPoint y: 132, endPoint x: 264, endPoint y: 132, distance: 61.9
click at [264, 111] on li "Find your existing certificate order and look for an option to "Re-issue" or "R…" at bounding box center [179, 108] width 285 height 6
click at [267, 111] on li "Find your existing certificate order and look for an option to "Re-issue" or "R…" at bounding box center [179, 108] width 285 height 6
drag, startPoint x: 42, startPoint y: 138, endPoint x: 94, endPoint y: 138, distance: 52.2
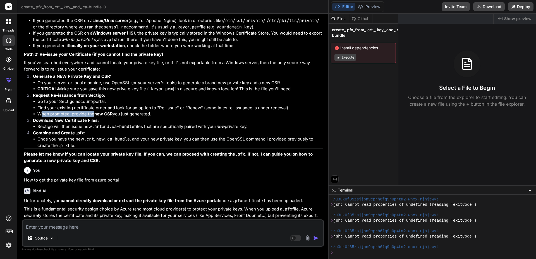
click at [94, 117] on li "When prompted, provide the new CSR you just generated." at bounding box center [179, 114] width 285 height 6
click at [111, 117] on strong "new CSR" at bounding box center [103, 113] width 18 height 5
drag, startPoint x: 101, startPoint y: 138, endPoint x: 148, endPoint y: 138, distance: 46.9
click at [148, 117] on li "When prompted, provide the new CSR you just generated." at bounding box center [179, 114] width 285 height 6
click at [150, 117] on li "When prompted, provide the new CSR you just generated." at bounding box center [179, 114] width 285 height 6
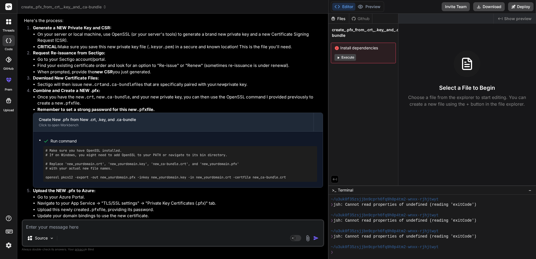
scroll to position [1994, 0]
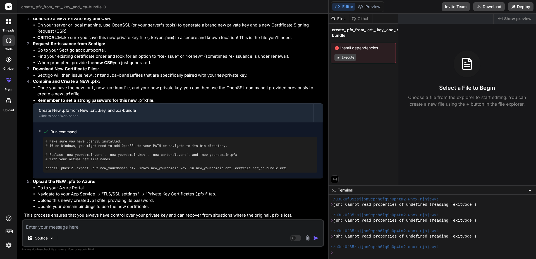
drag, startPoint x: 328, startPoint y: 98, endPoint x: 478, endPoint y: 98, distance: 150.3
click at [478, 98] on div "create_.pfx_from_.crt,_.key,_and_.ca-bundle Created with Pixso. Bind AI Web Sea…" at bounding box center [276, 129] width 518 height 259
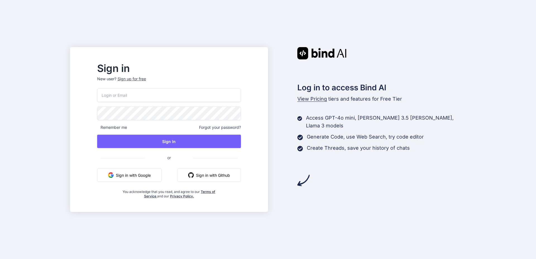
click at [138, 94] on input "email" at bounding box center [169, 95] width 144 height 14
paste input "[EMAIL_ADDRESS][DOMAIN_NAME]"
type input "[EMAIL_ADDRESS][DOMAIN_NAME]"
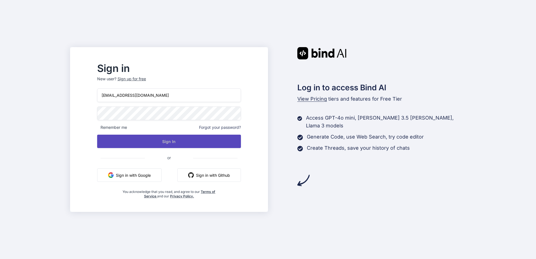
click at [223, 140] on button "Sign In" at bounding box center [169, 141] width 144 height 13
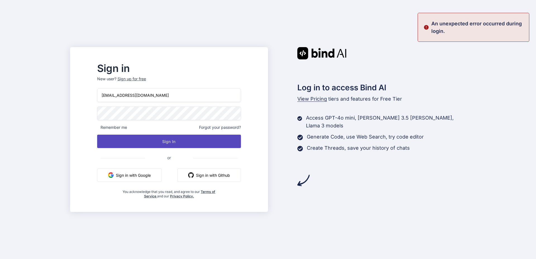
click at [185, 143] on button "Sign In" at bounding box center [169, 141] width 144 height 13
click at [185, 143] on button "Signing In..." at bounding box center [169, 141] width 144 height 13
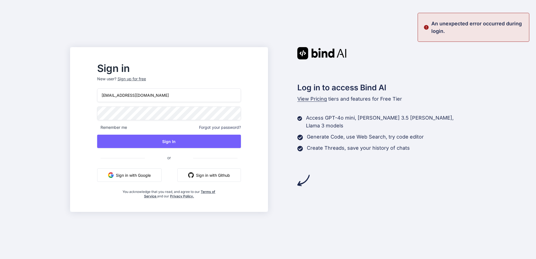
click at [160, 95] on input "[EMAIL_ADDRESS][DOMAIN_NAME]" at bounding box center [169, 95] width 144 height 14
drag, startPoint x: 180, startPoint y: 94, endPoint x: 108, endPoint y: 94, distance: 72.2
click at [108, 94] on div "Sign in New user? Sign up for free [EMAIL_ADDRESS][DOMAIN_NAME] Remember me For…" at bounding box center [169, 131] width 162 height 135
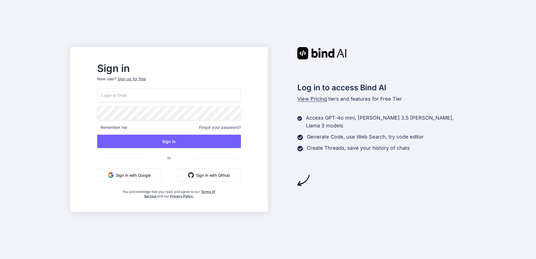
type input "[PERSON_NAME][EMAIL_ADDRESS][DOMAIN_NAME]"
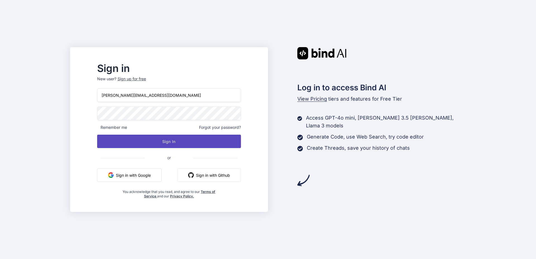
click at [175, 141] on button "Sign In" at bounding box center [169, 141] width 144 height 13
